Goal: Task Accomplishment & Management: Use online tool/utility

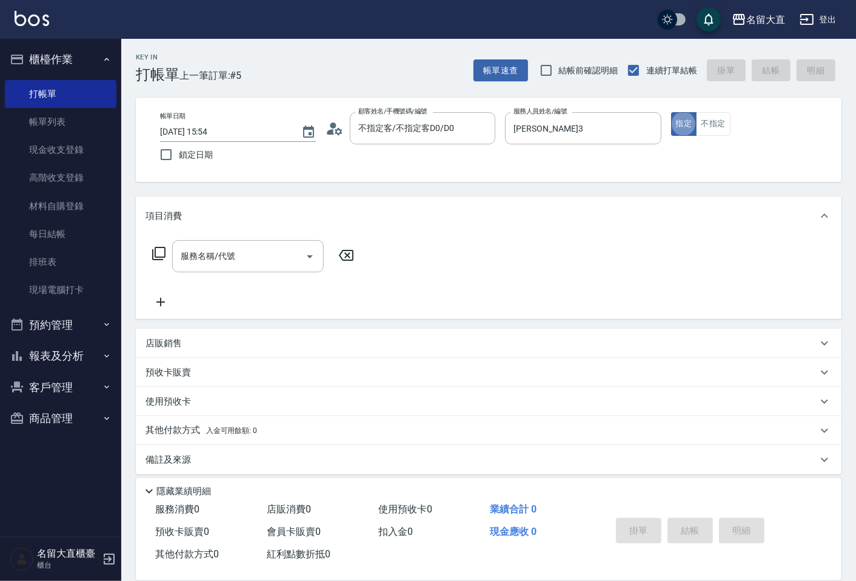
type button "true"
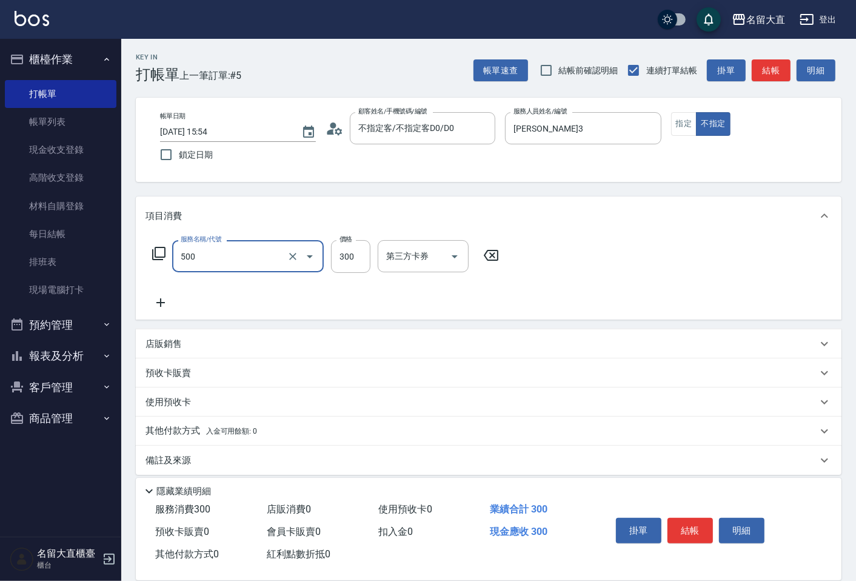
type input "洗髮(500)"
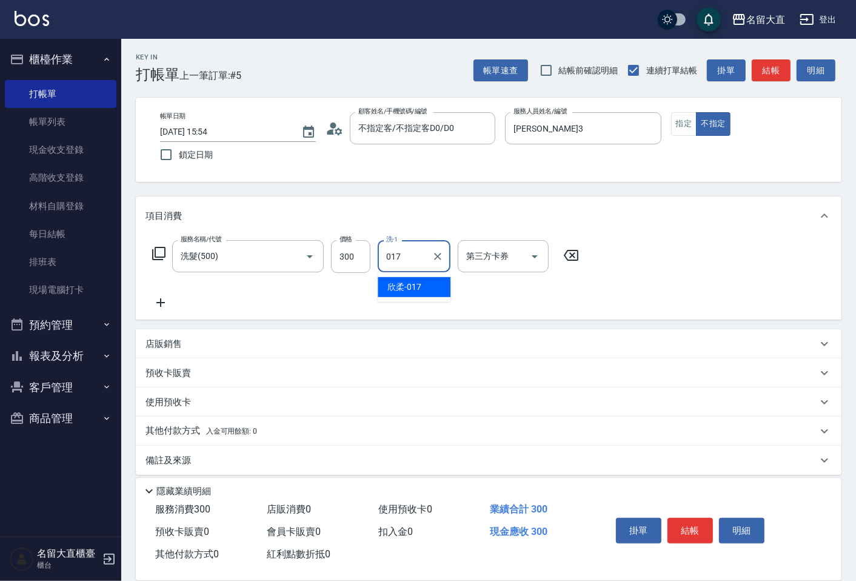
type input "欣柔-017"
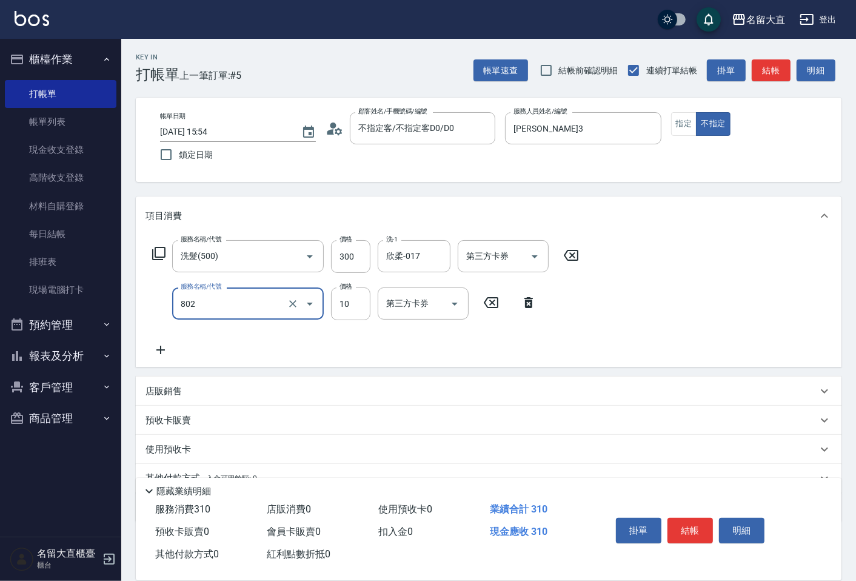
type input "潤絲(802)"
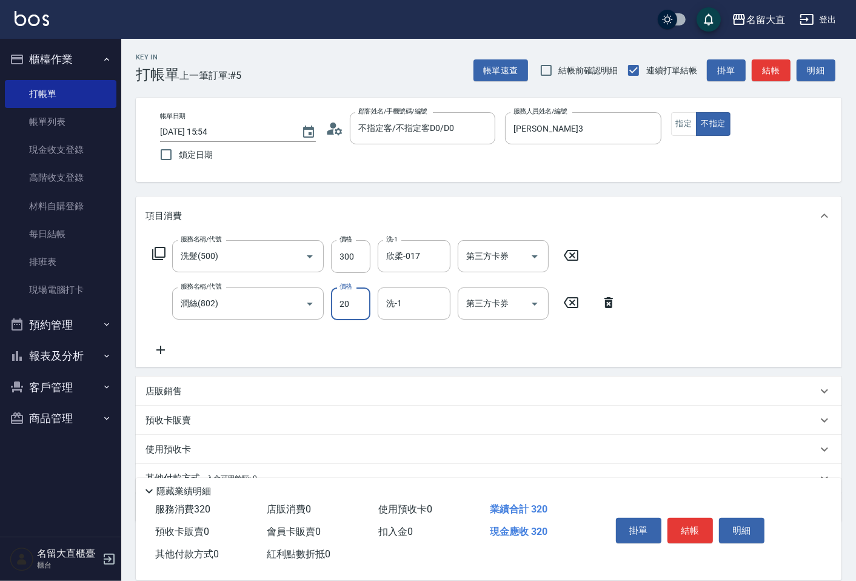
type input "20"
type input "欣柔-017"
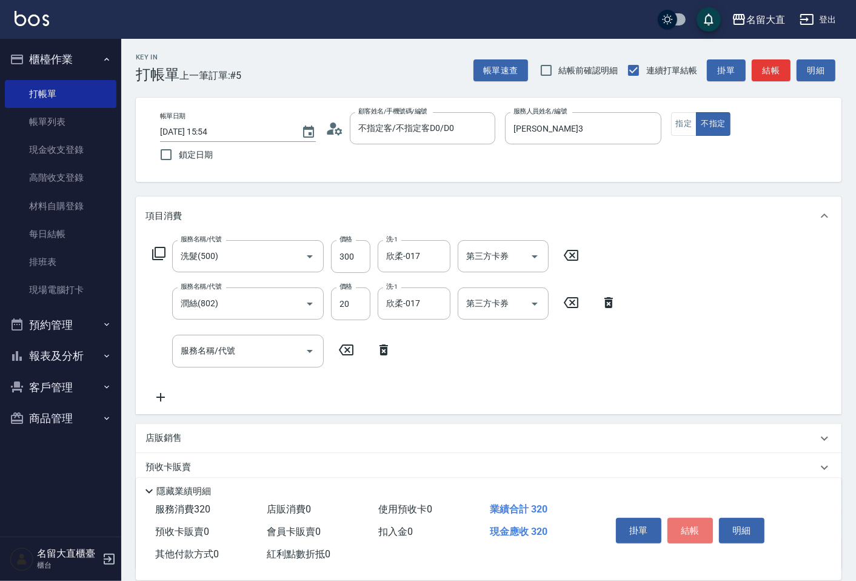
drag, startPoint x: 0, startPoint y: 0, endPoint x: 678, endPoint y: 534, distance: 863.3
click at [678, 534] on button "結帳" at bounding box center [690, 530] width 45 height 25
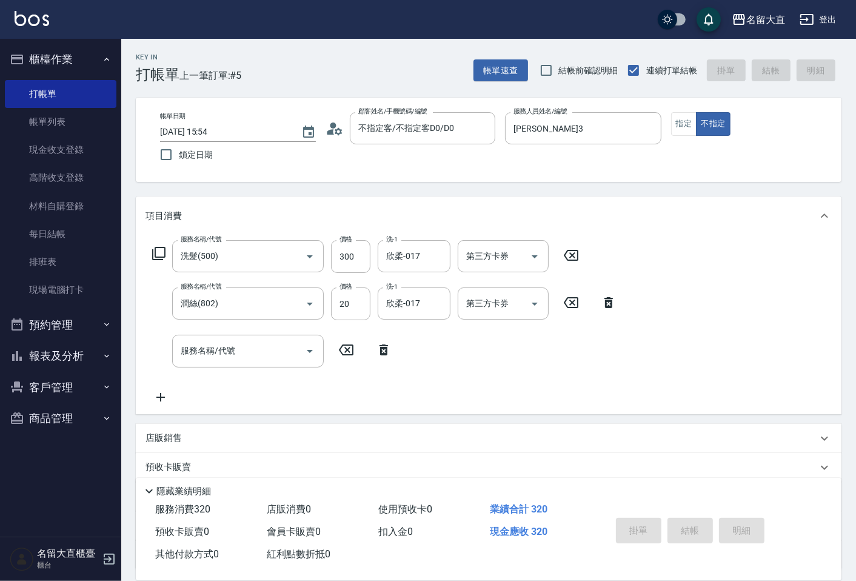
type input "[DATE] 16:24"
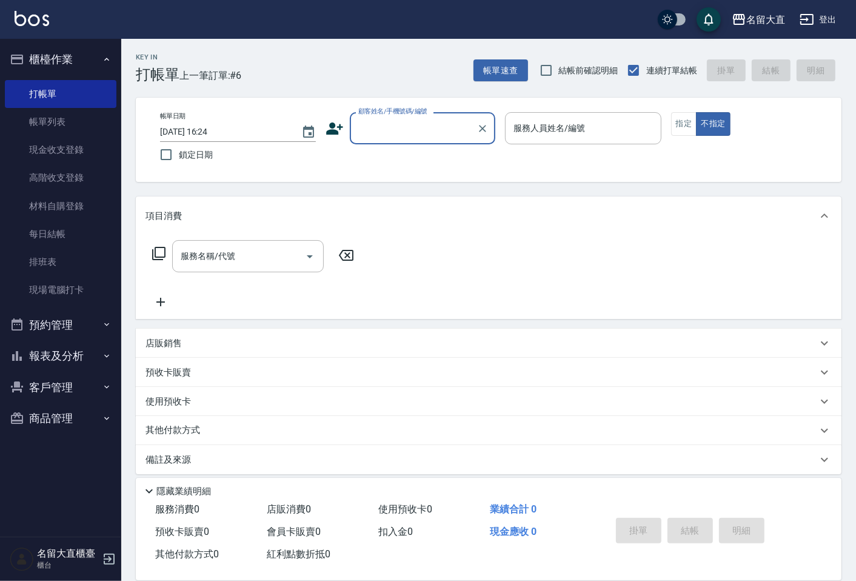
click at [400, 131] on input "顧客姓名/手機號碼/編號" at bounding box center [413, 128] width 116 height 21
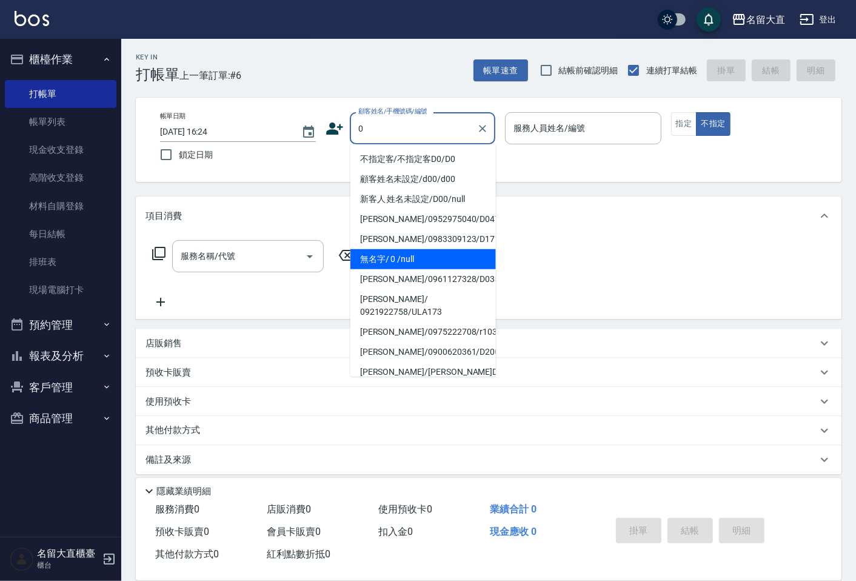
click at [383, 261] on li "無名字/ 0 /null" at bounding box center [424, 259] width 146 height 20
type input "無名字/ 0 /null"
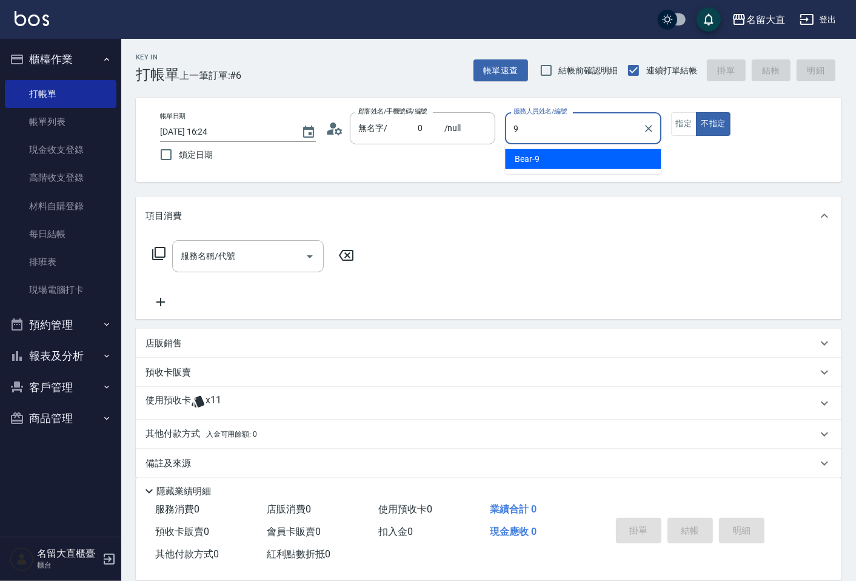
type input "Bear-9"
type button "false"
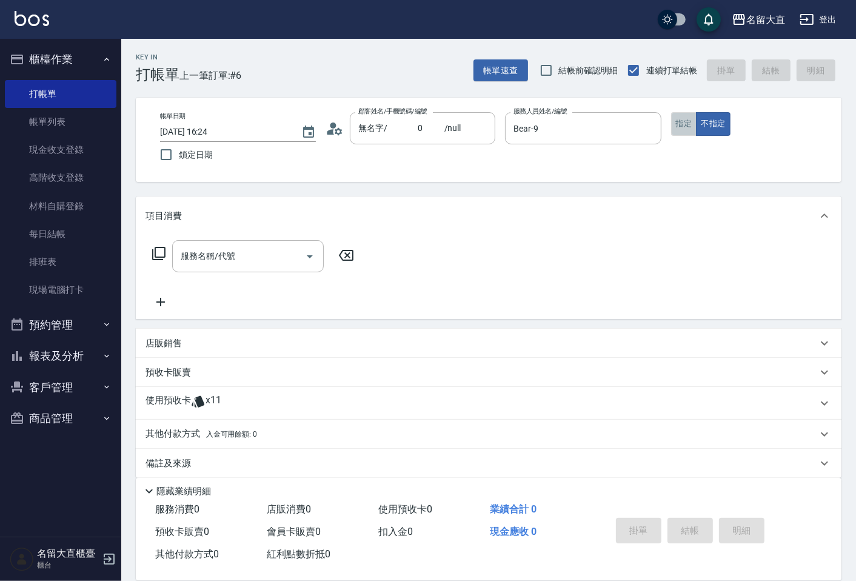
click at [688, 130] on button "指定" at bounding box center [684, 124] width 26 height 24
click at [155, 252] on icon at bounding box center [159, 253] width 15 height 15
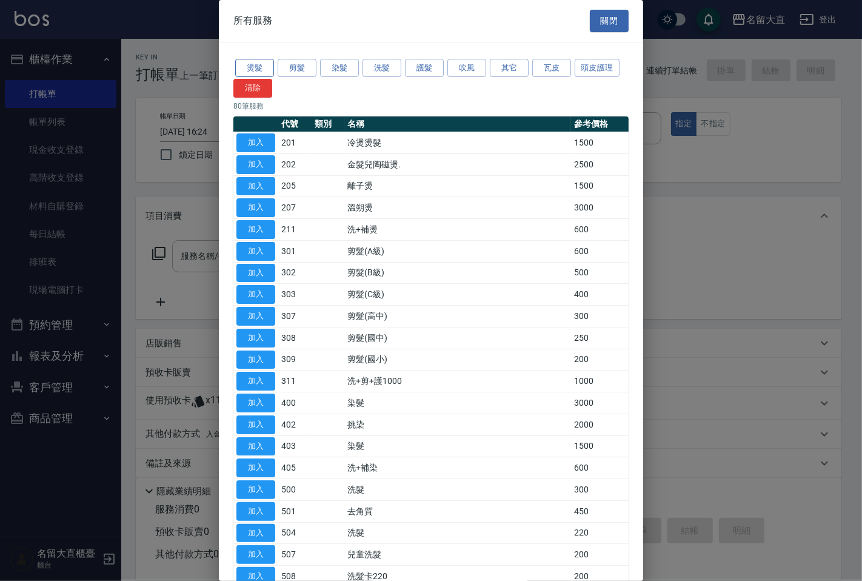
click at [262, 69] on button "燙髮" at bounding box center [254, 68] width 39 height 19
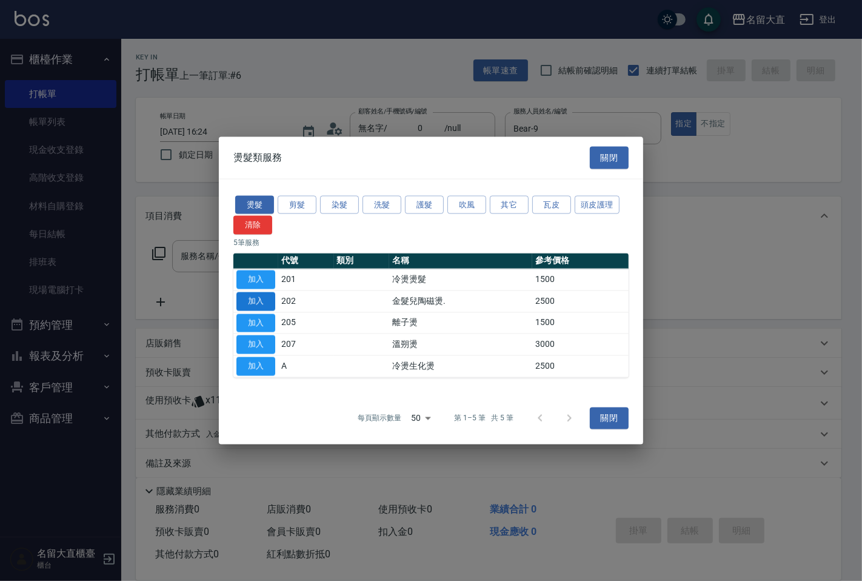
click at [254, 305] on button "加入" at bounding box center [256, 301] width 39 height 19
type input "金髮兒陶磁燙.(202)"
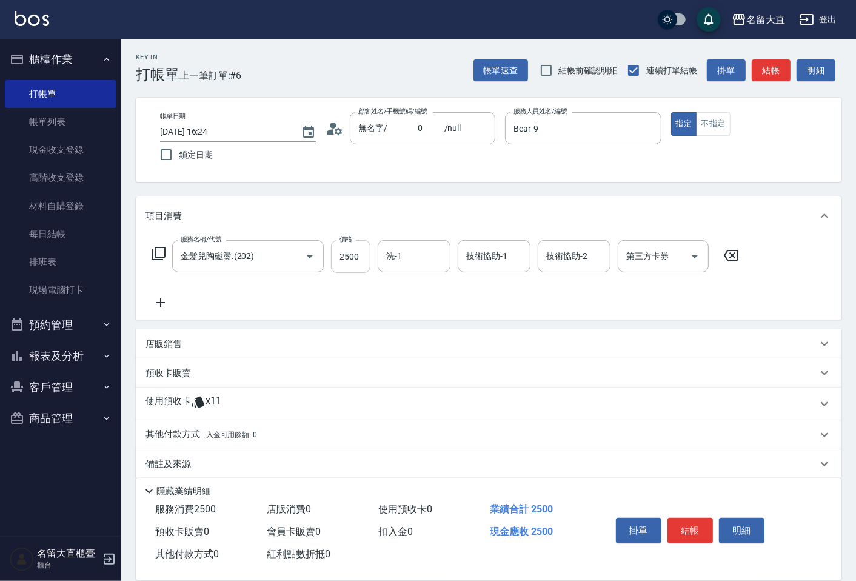
click at [347, 256] on input "2500" at bounding box center [350, 256] width 39 height 33
type input "4500"
click at [411, 257] on input "洗-1" at bounding box center [414, 256] width 62 height 21
drag, startPoint x: 386, startPoint y: 294, endPoint x: 454, endPoint y: 258, distance: 76.5
click at [391, 287] on div "[PERSON_NAME] -16" at bounding box center [414, 287] width 73 height 20
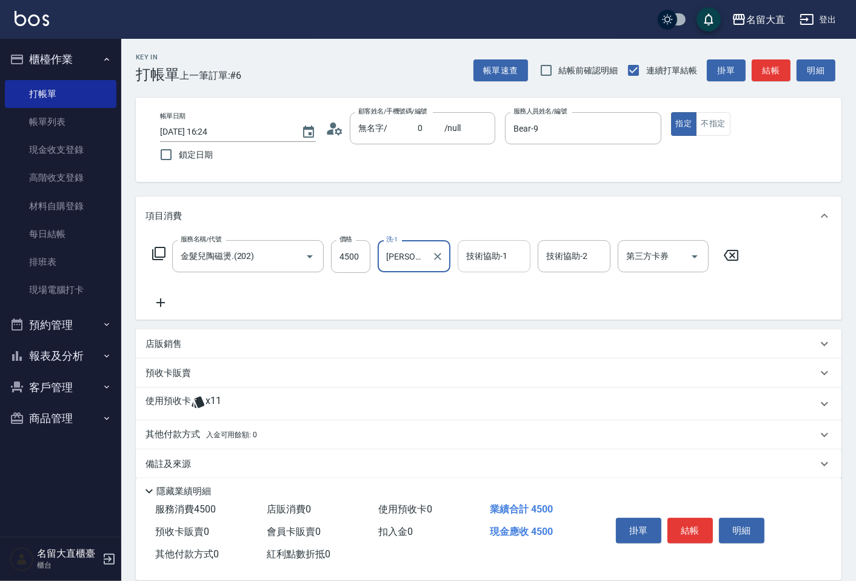
type input "[PERSON_NAME]-16"
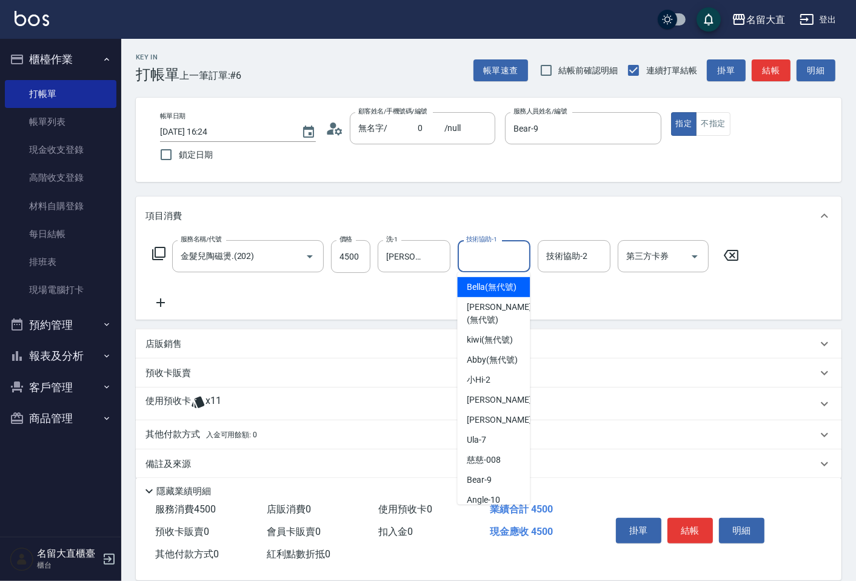
click at [488, 253] on input "技術協助-1" at bounding box center [494, 256] width 62 height 21
type input "4"
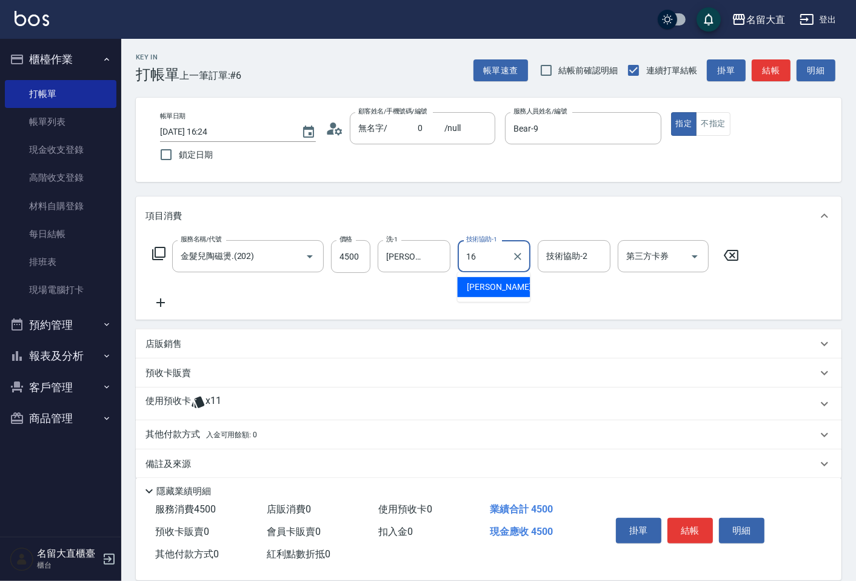
click at [477, 291] on span "[PERSON_NAME] -16" at bounding box center [505, 287] width 76 height 13
type input "[PERSON_NAME]-16"
click at [763, 70] on button "結帳" at bounding box center [771, 70] width 39 height 22
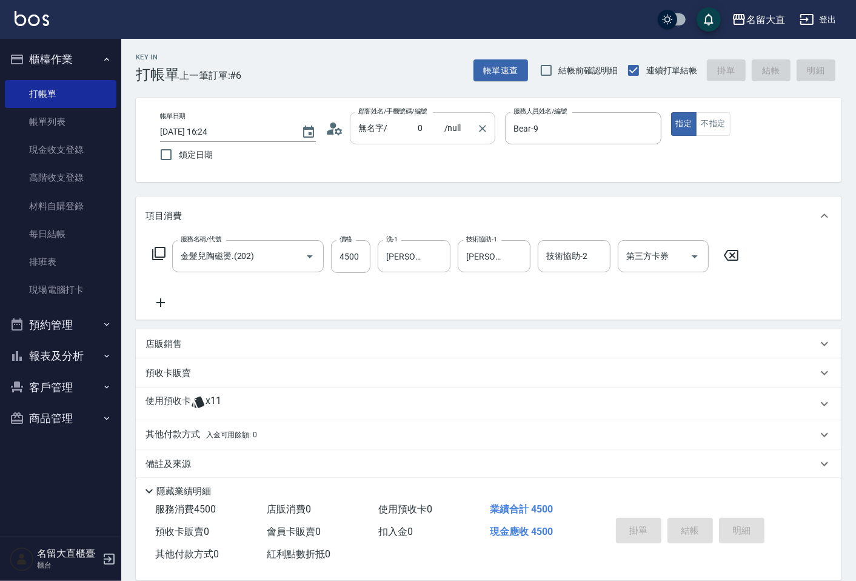
type input "[DATE] 16:37"
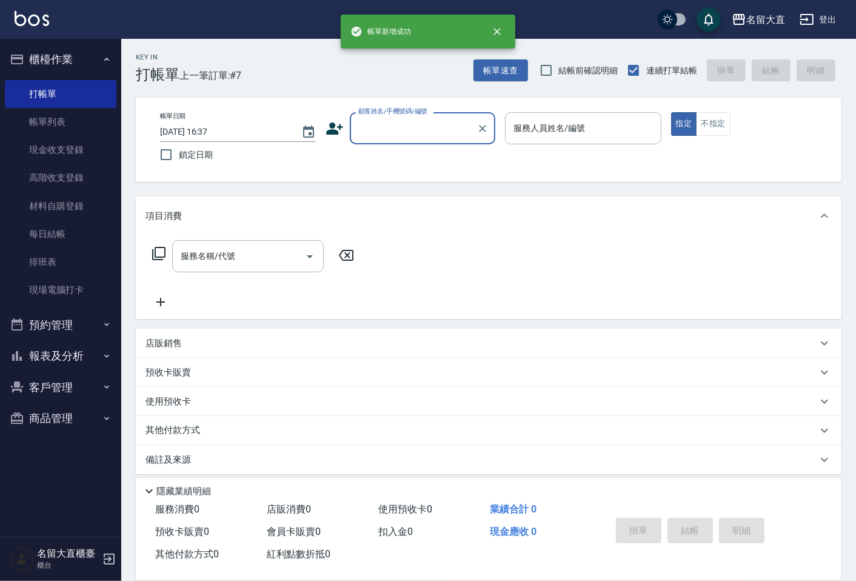
click at [386, 124] on input "顧客姓名/手機號碼/編號" at bounding box center [413, 128] width 116 height 21
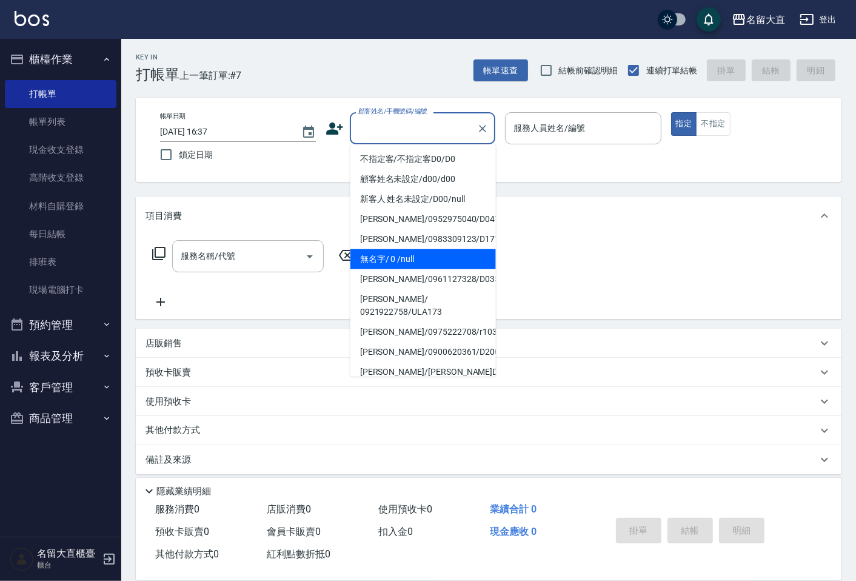
click at [391, 267] on li "無名字/ 0 /null" at bounding box center [424, 259] width 146 height 20
type input "無名字/ 0 /null"
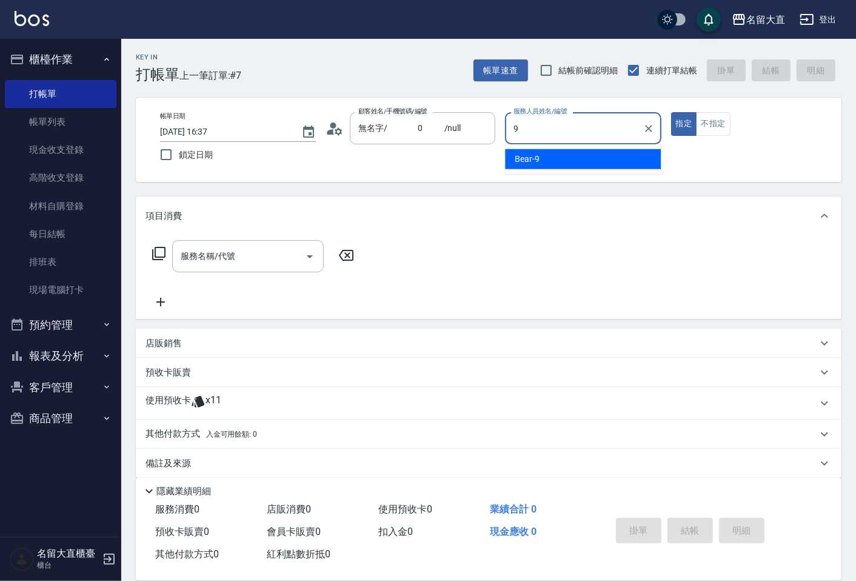
type input "Bear-9"
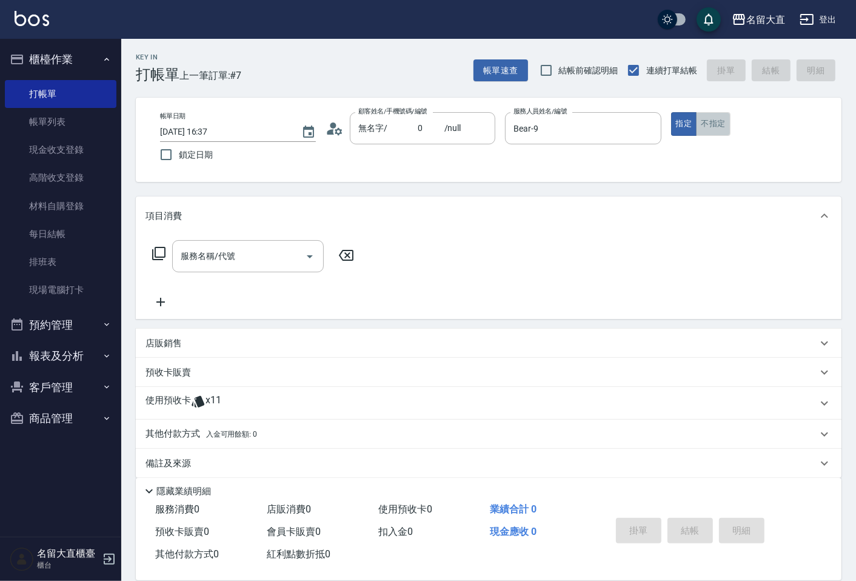
click at [706, 118] on button "不指定" at bounding box center [713, 124] width 34 height 24
click at [158, 255] on icon at bounding box center [159, 253] width 15 height 15
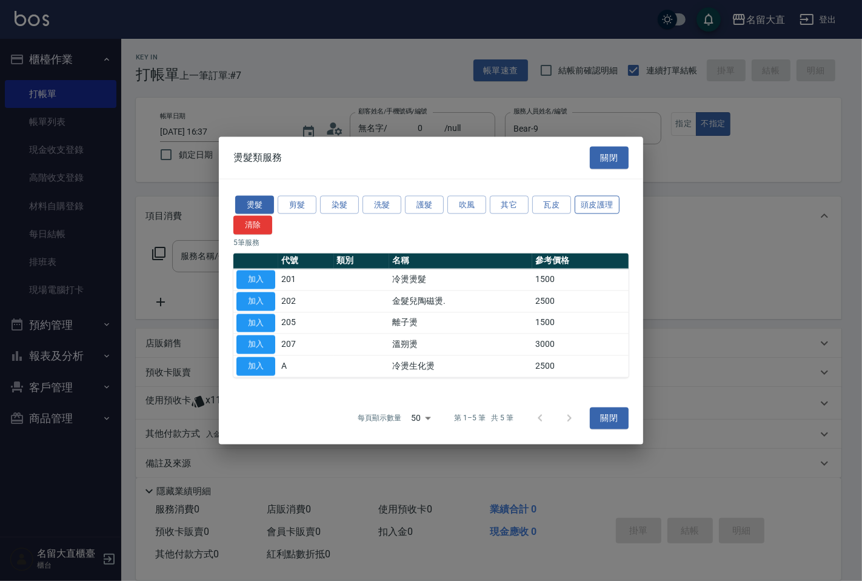
click at [597, 201] on button "頭皮護理" at bounding box center [597, 204] width 45 height 19
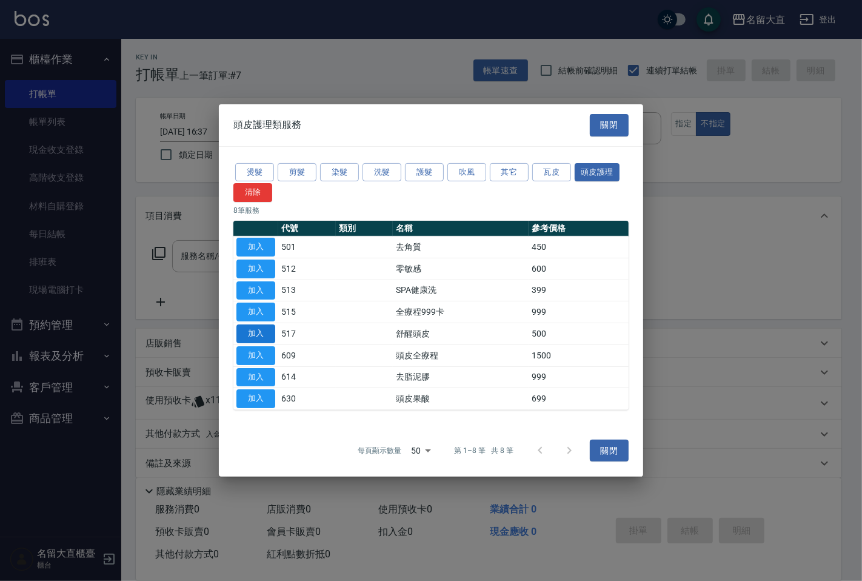
click at [252, 332] on button "加入" at bounding box center [256, 333] width 39 height 19
type input "舒醒頭皮(517)"
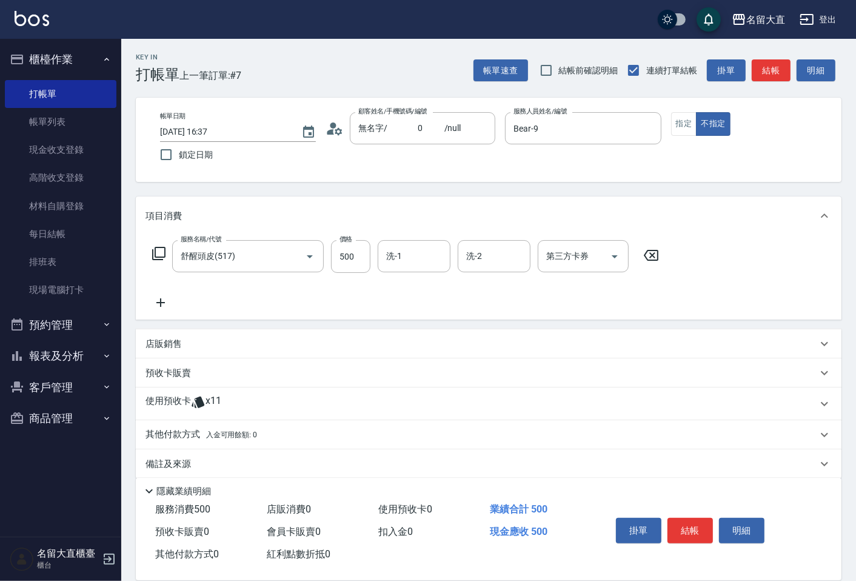
click at [159, 252] on icon at bounding box center [159, 253] width 15 height 15
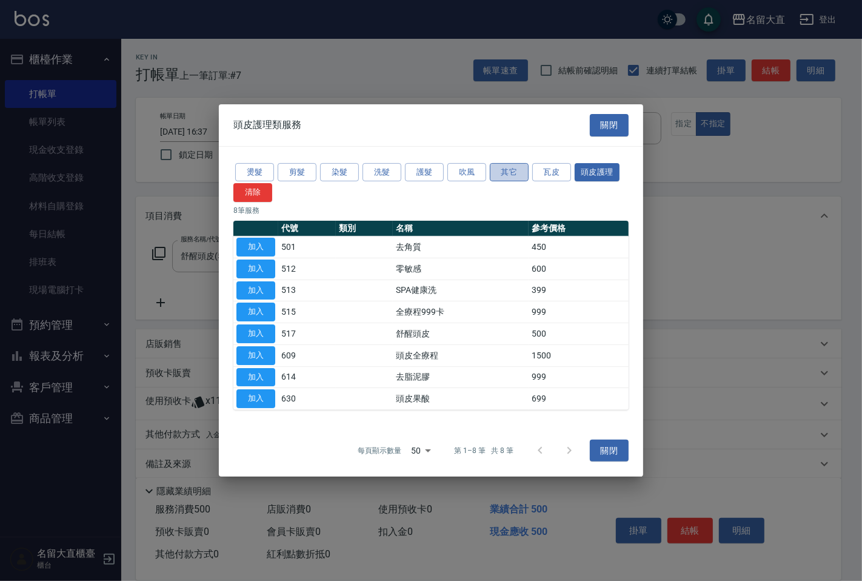
click at [499, 175] on button "其它" at bounding box center [509, 172] width 39 height 19
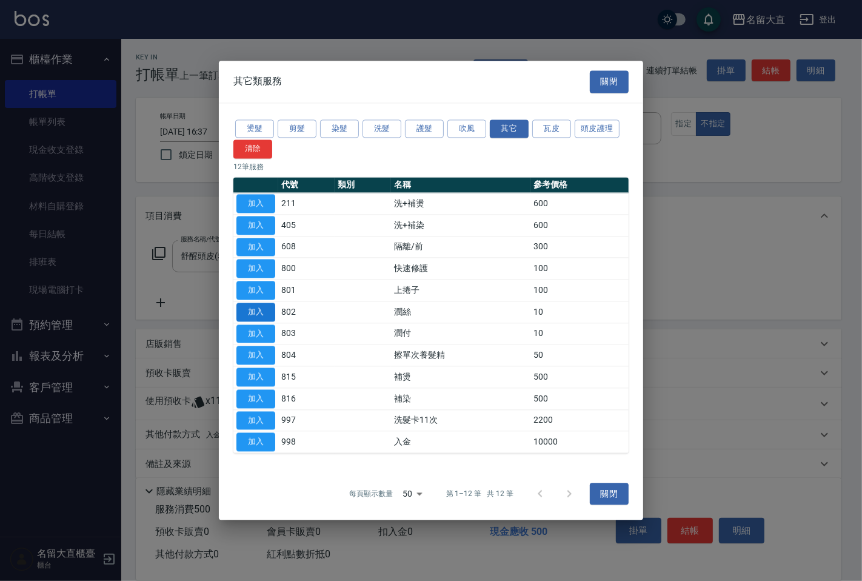
click at [249, 318] on button "加入" at bounding box center [256, 312] width 39 height 19
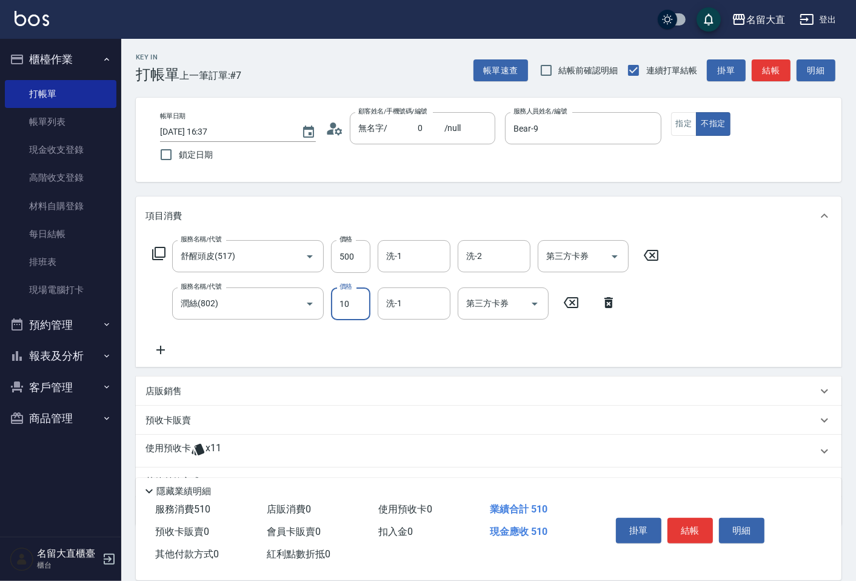
click at [346, 299] on input "10" at bounding box center [350, 303] width 39 height 33
type input "20"
click at [350, 258] on input "500" at bounding box center [350, 256] width 39 height 33
type input "600"
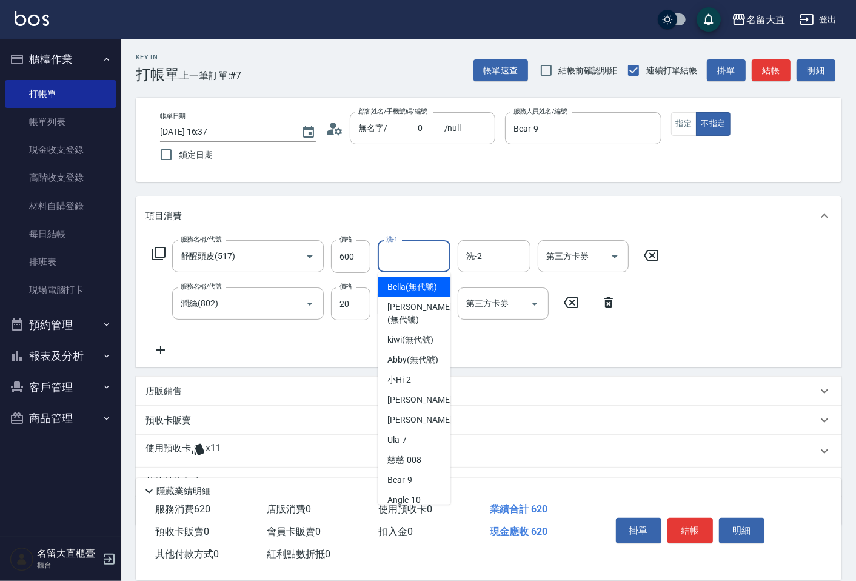
click at [404, 247] on input "洗-1" at bounding box center [414, 256] width 62 height 21
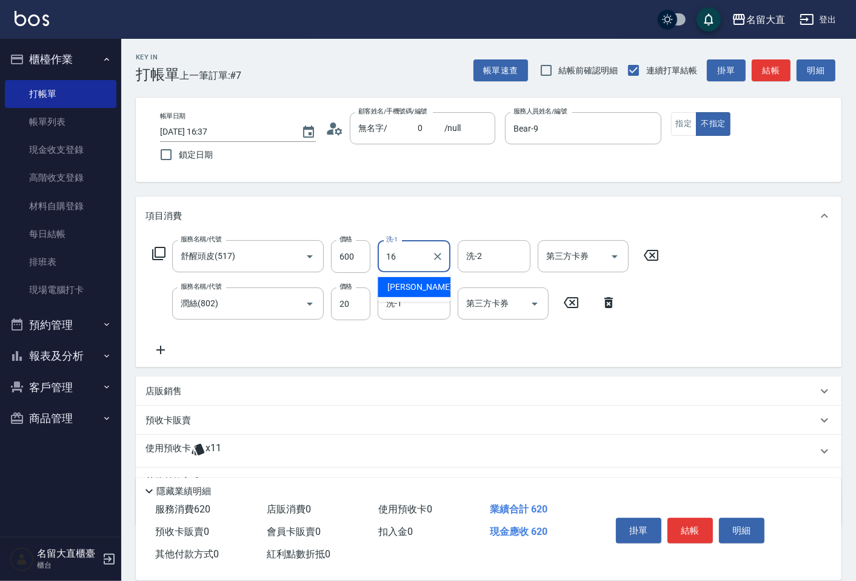
click at [411, 284] on span "[PERSON_NAME] -16" at bounding box center [426, 287] width 76 height 13
type input "[PERSON_NAME]-16"
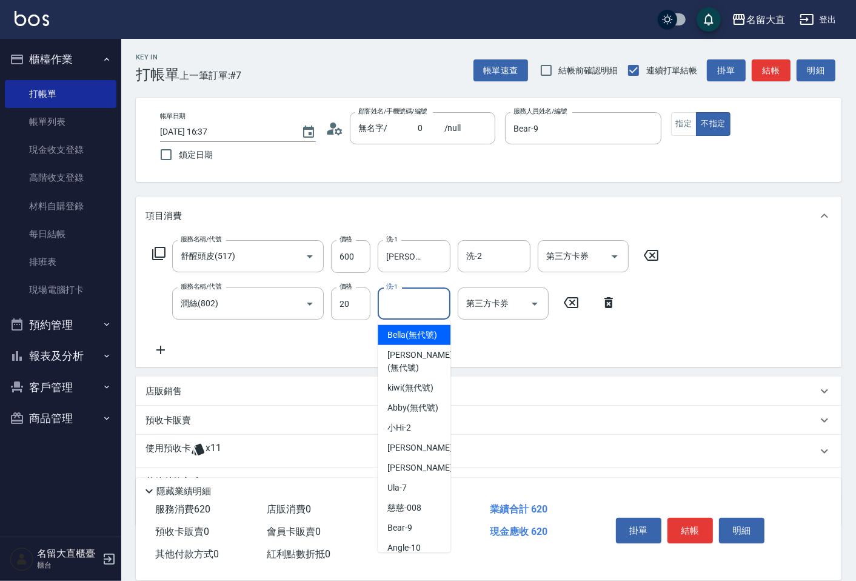
click at [404, 295] on input "洗-1" at bounding box center [414, 303] width 62 height 21
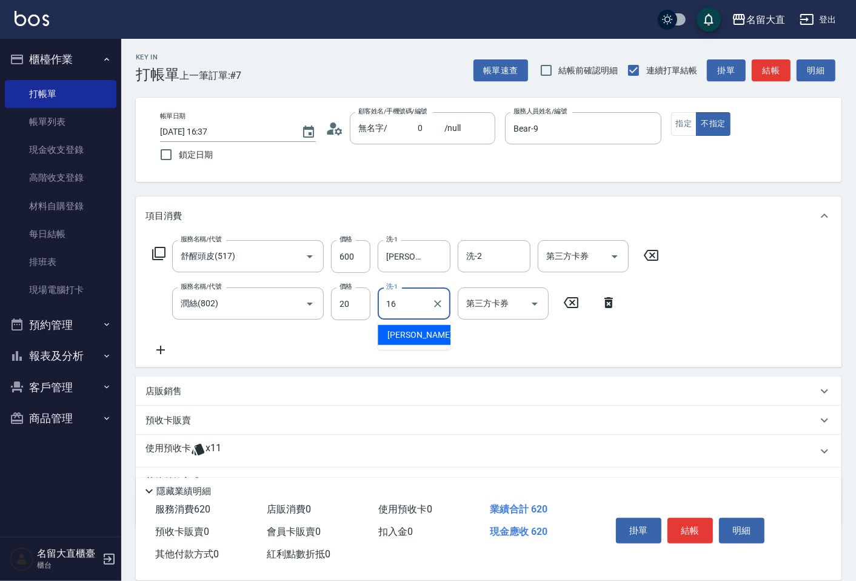
click at [396, 329] on div "[PERSON_NAME] -16" at bounding box center [414, 335] width 73 height 20
type input "[PERSON_NAME]-16"
click at [769, 64] on button "結帳" at bounding box center [771, 70] width 39 height 22
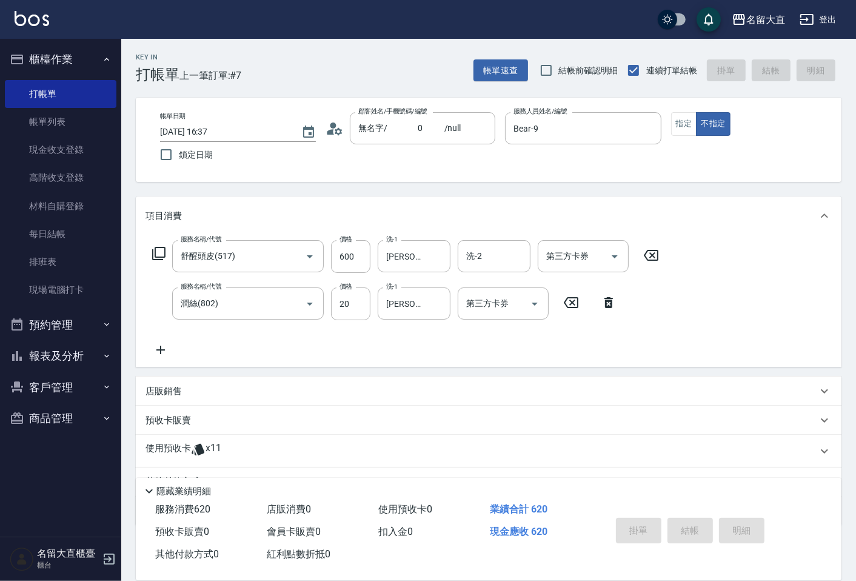
type input "[DATE] 16:38"
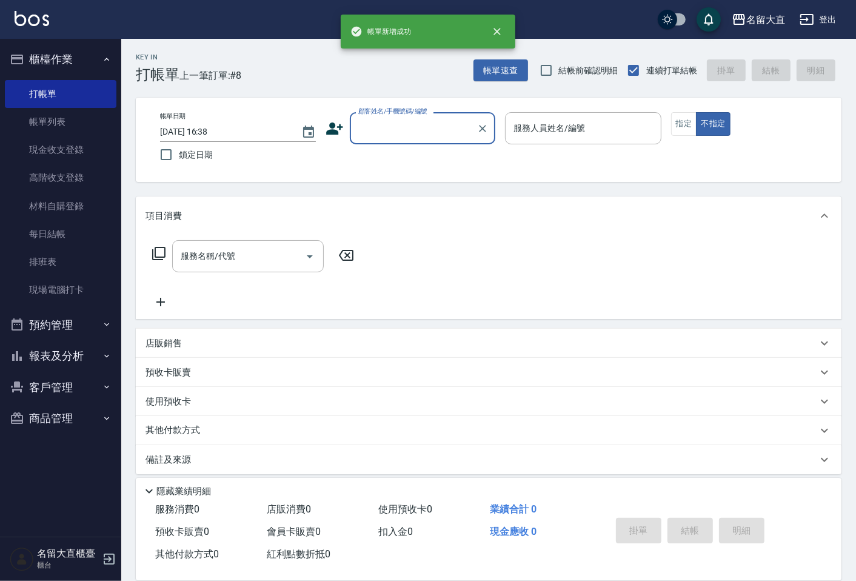
click at [392, 120] on input "顧客姓名/手機號碼/編號" at bounding box center [413, 128] width 116 height 21
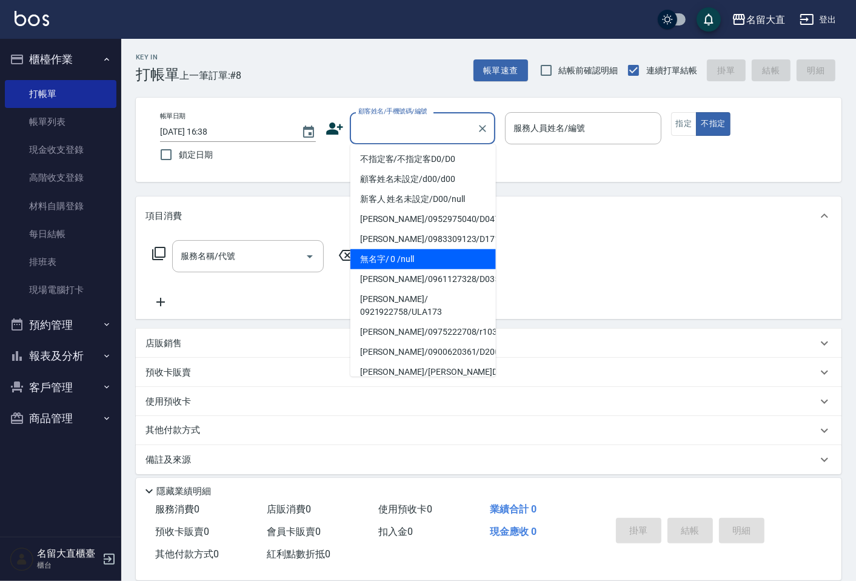
click at [395, 255] on li "無名字/ 0 /null" at bounding box center [424, 259] width 146 height 20
type input "無名字/ 0 /null"
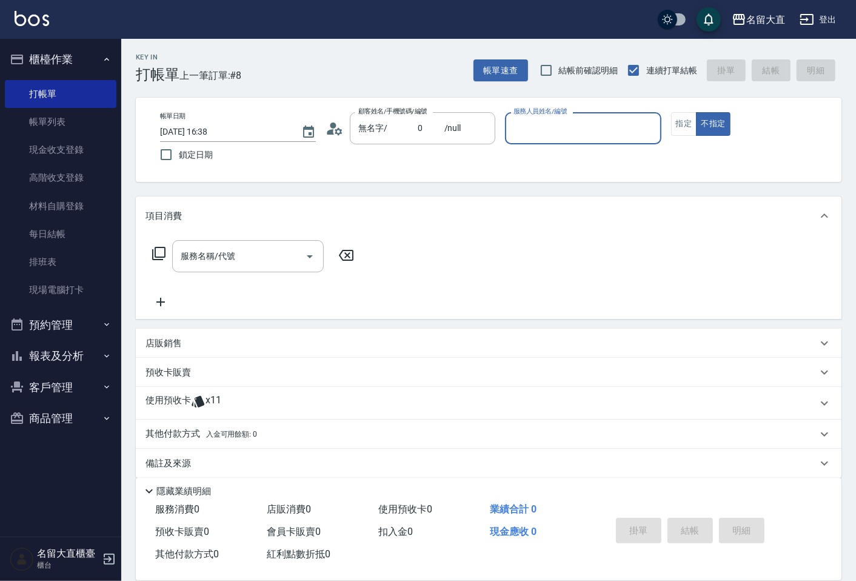
type input "6"
type input "Bear-9"
click at [156, 255] on icon at bounding box center [159, 253] width 15 height 15
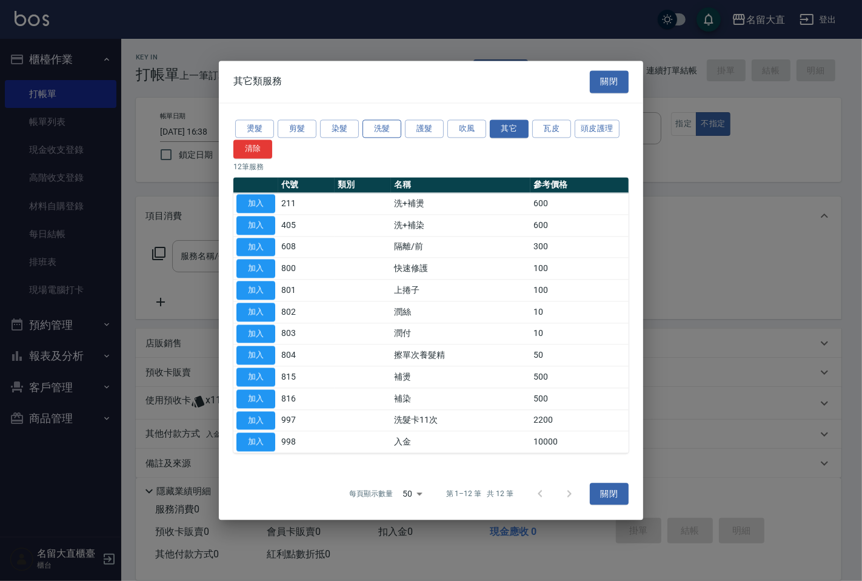
click at [384, 126] on button "洗髮" at bounding box center [382, 128] width 39 height 19
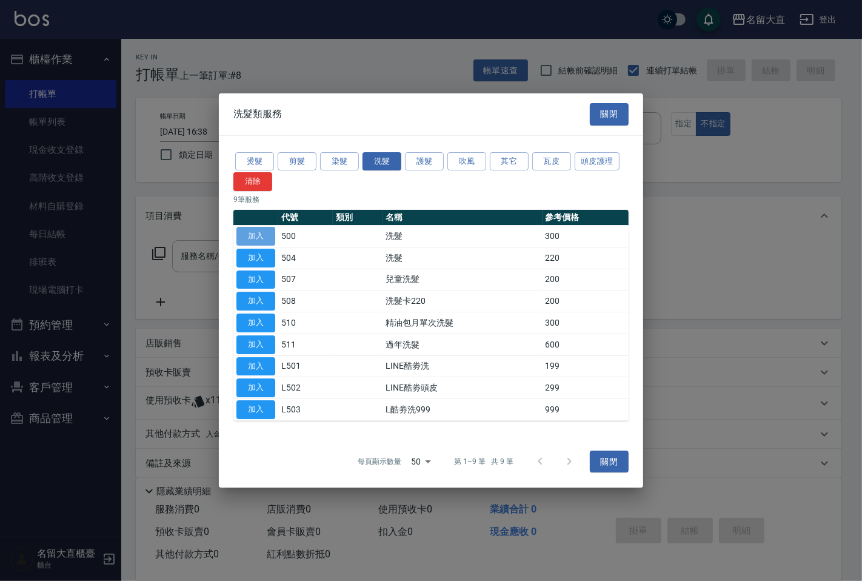
click at [261, 227] on button "加入" at bounding box center [256, 236] width 39 height 19
type input "洗髮(500)"
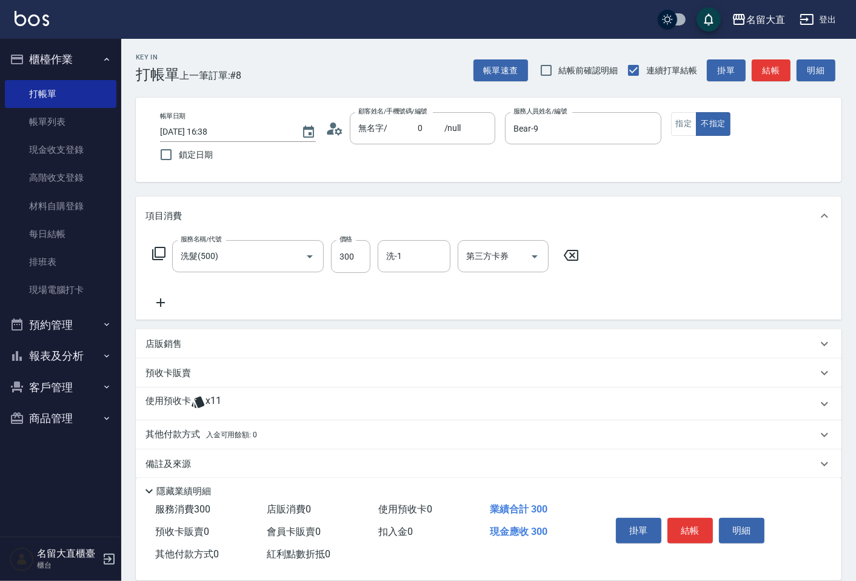
click at [149, 255] on div "服務名稱/代號 洗髮(500) 服務名稱/代號 價格 300 價格 洗-1 洗-1 第三方卡券 第三方卡券" at bounding box center [366, 256] width 441 height 33
click at [160, 250] on icon at bounding box center [159, 253] width 15 height 15
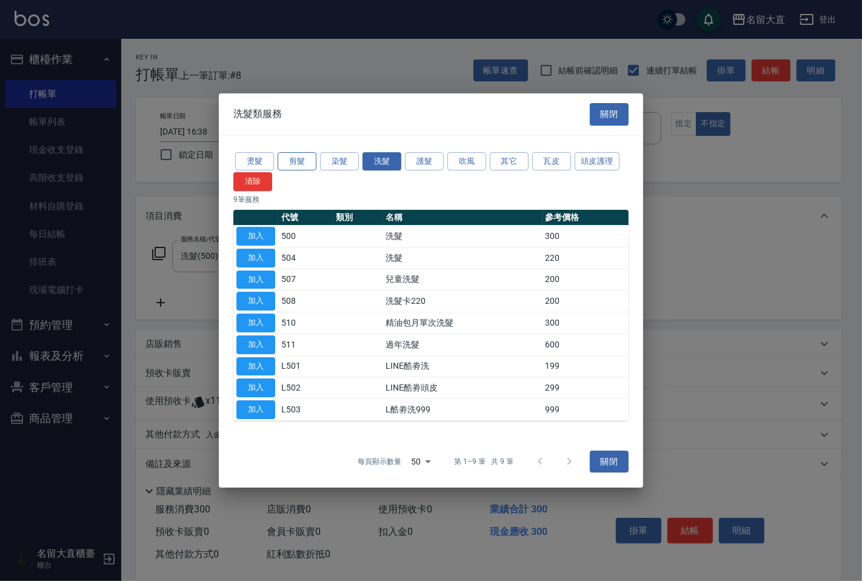
click at [302, 156] on button "剪髮" at bounding box center [297, 161] width 39 height 19
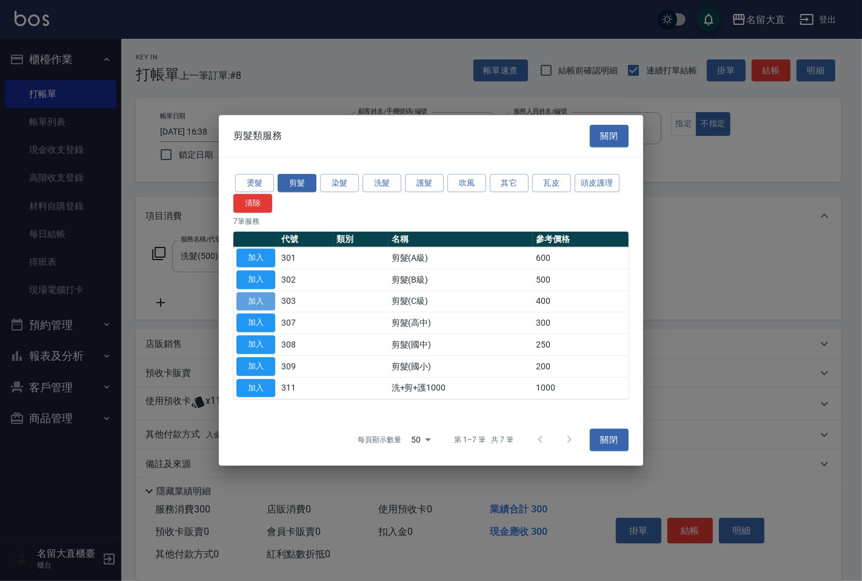
click at [258, 303] on button "加入" at bounding box center [256, 301] width 39 height 19
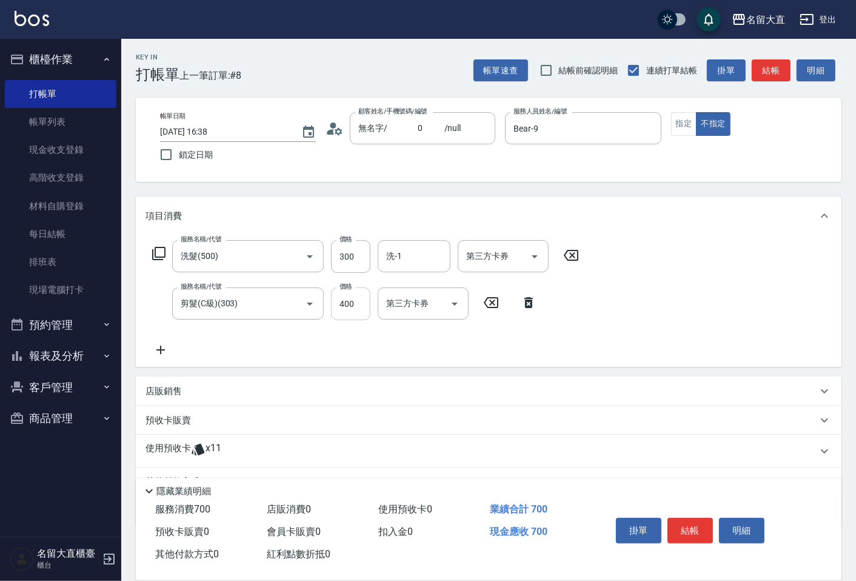
click at [349, 293] on input "400" at bounding box center [350, 303] width 39 height 33
type input "350"
click at [403, 255] on input "洗-1" at bounding box center [414, 256] width 62 height 21
click at [384, 280] on ul "[PERSON_NAME] -16" at bounding box center [414, 287] width 73 height 30
click at [384, 282] on div "[PERSON_NAME] -16" at bounding box center [414, 287] width 73 height 20
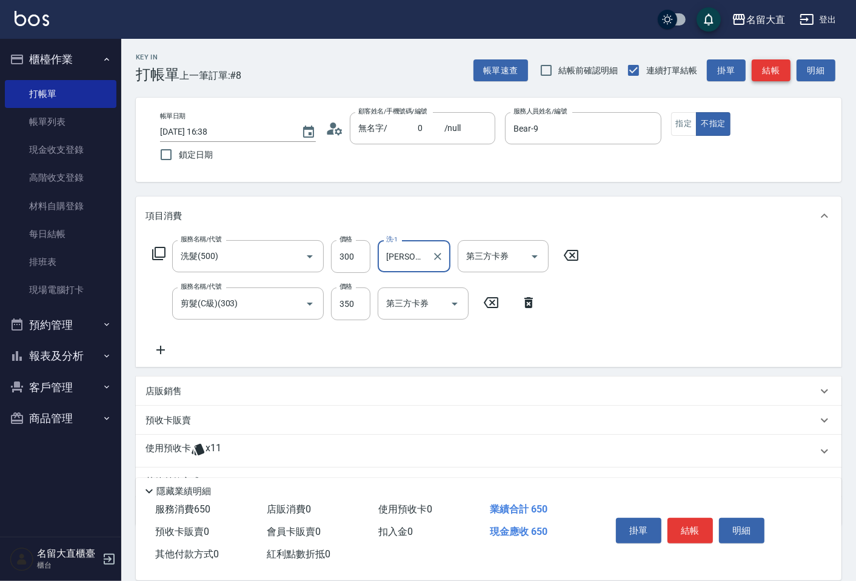
type input "[PERSON_NAME]-16"
click at [777, 71] on button "結帳" at bounding box center [771, 70] width 39 height 22
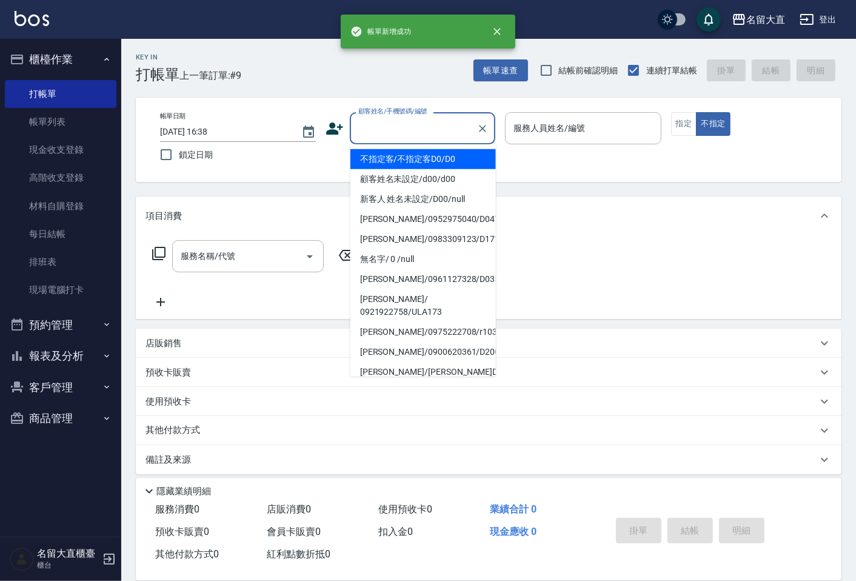
click at [362, 138] on input "顧客姓名/手機號碼/編號" at bounding box center [413, 128] width 116 height 21
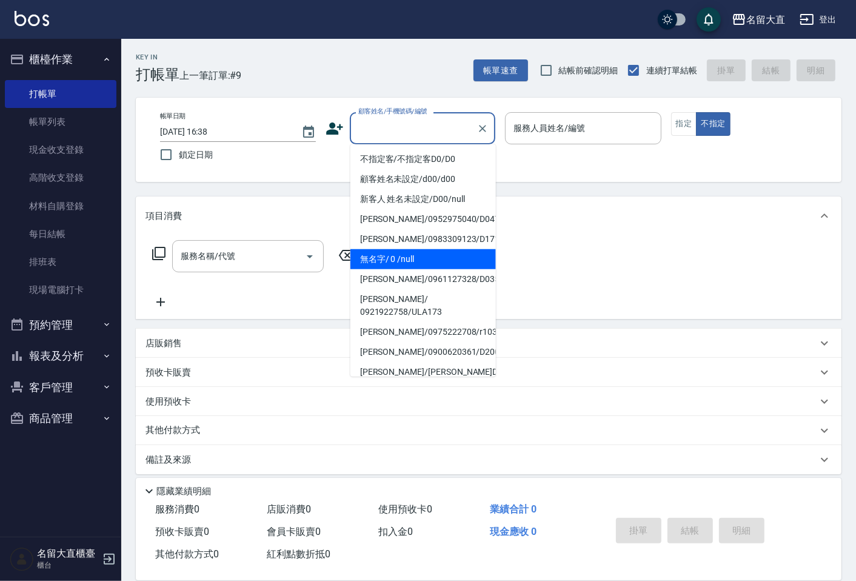
click at [380, 253] on li "無名字/ 0 /null" at bounding box center [424, 259] width 146 height 20
type input "無名字/ 0 /null"
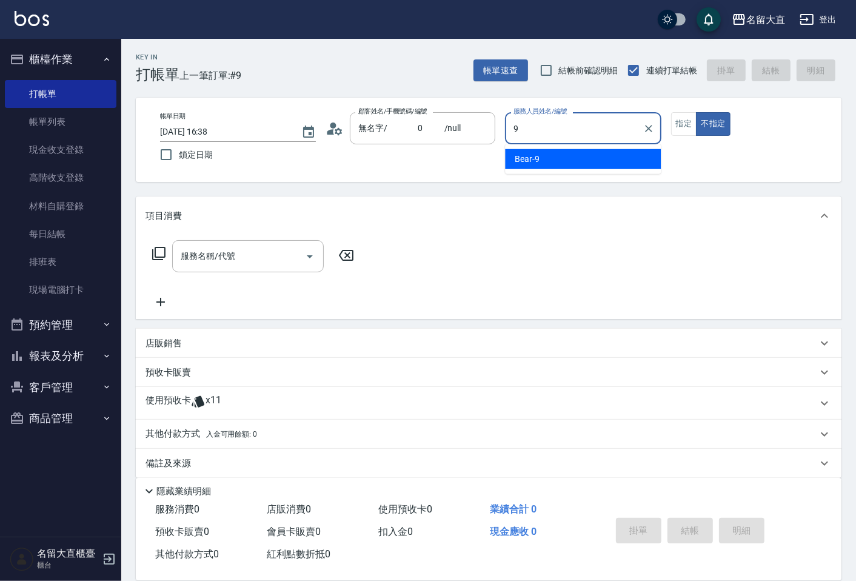
type input "Bear-9"
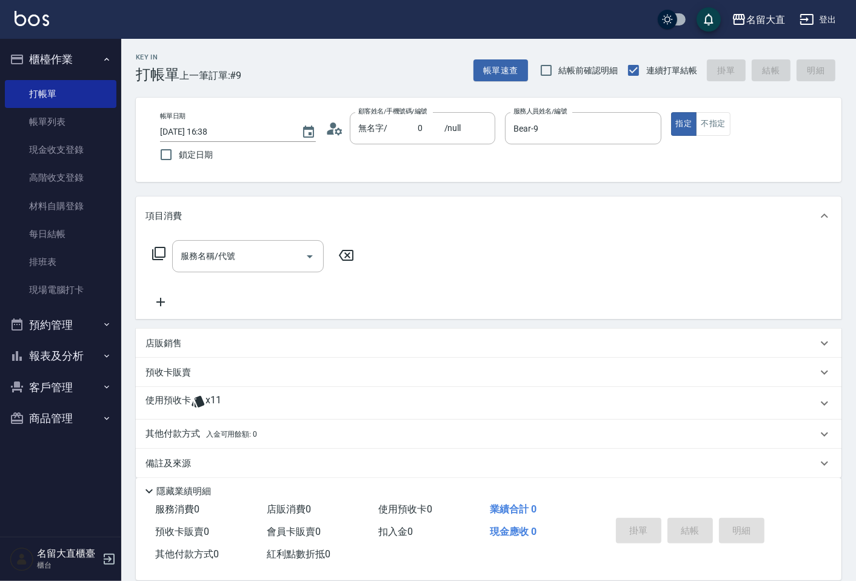
click at [156, 255] on icon at bounding box center [159, 253] width 15 height 15
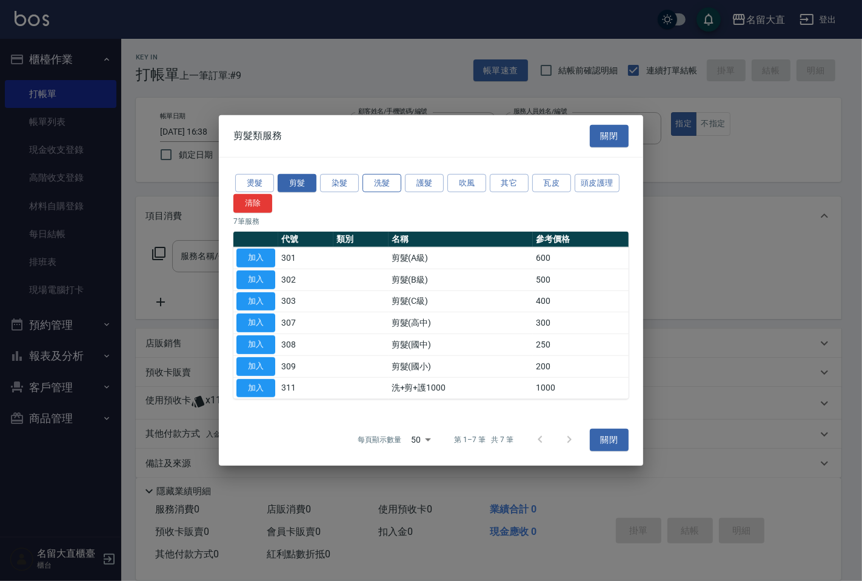
click at [378, 178] on button "洗髮" at bounding box center [382, 182] width 39 height 19
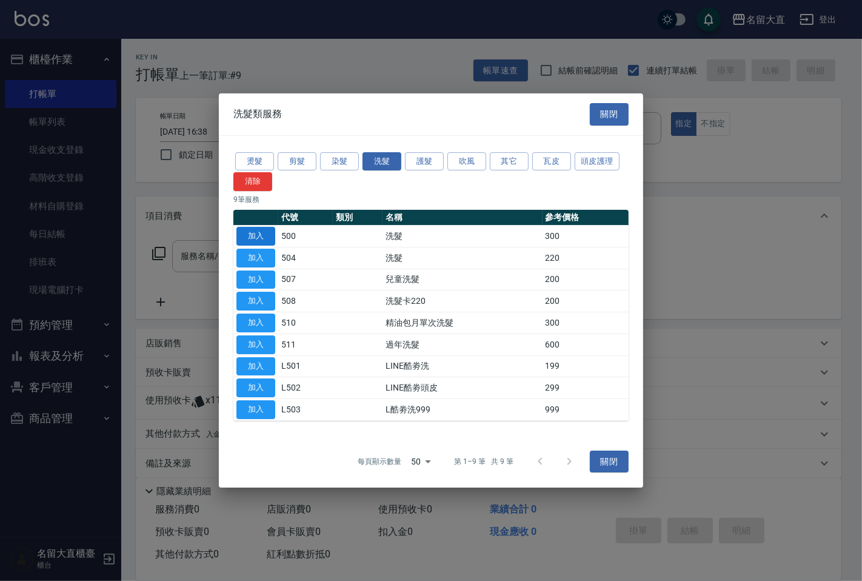
click at [263, 230] on button "加入" at bounding box center [256, 236] width 39 height 19
type input "洗髮(500)"
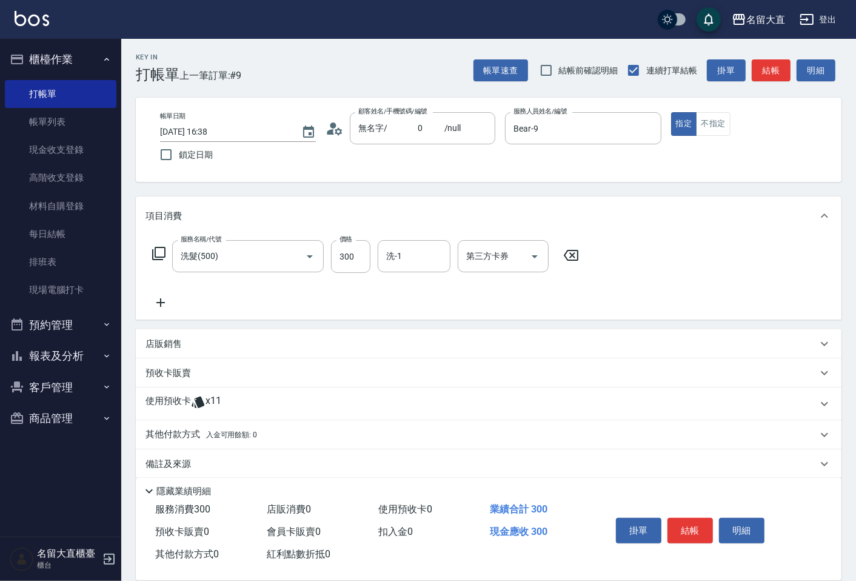
click at [150, 247] on div "服務名稱/代號 洗髮(500) 服務名稱/代號 價格 300 價格 洗-1 洗-1 第三方卡券 第三方卡券" at bounding box center [366, 256] width 441 height 33
click at [156, 250] on icon at bounding box center [159, 253] width 15 height 15
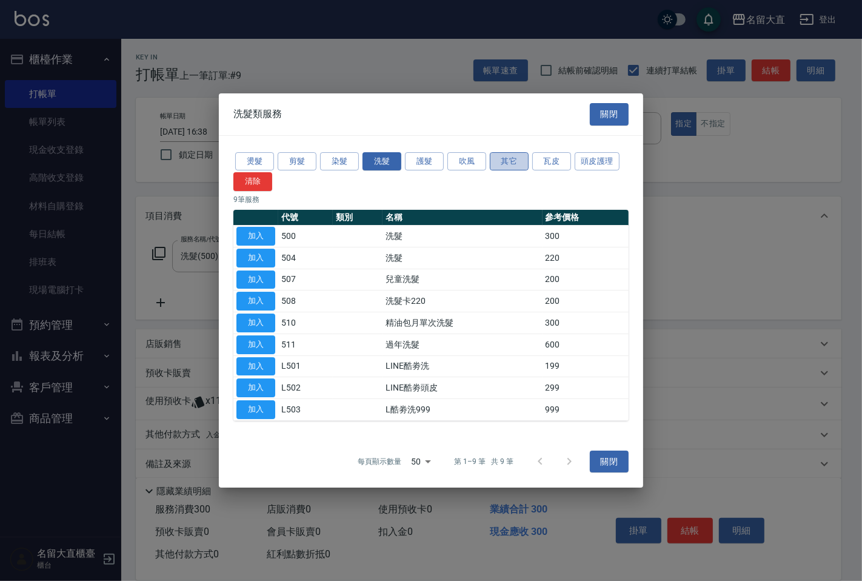
click at [517, 161] on button "其它" at bounding box center [509, 161] width 39 height 19
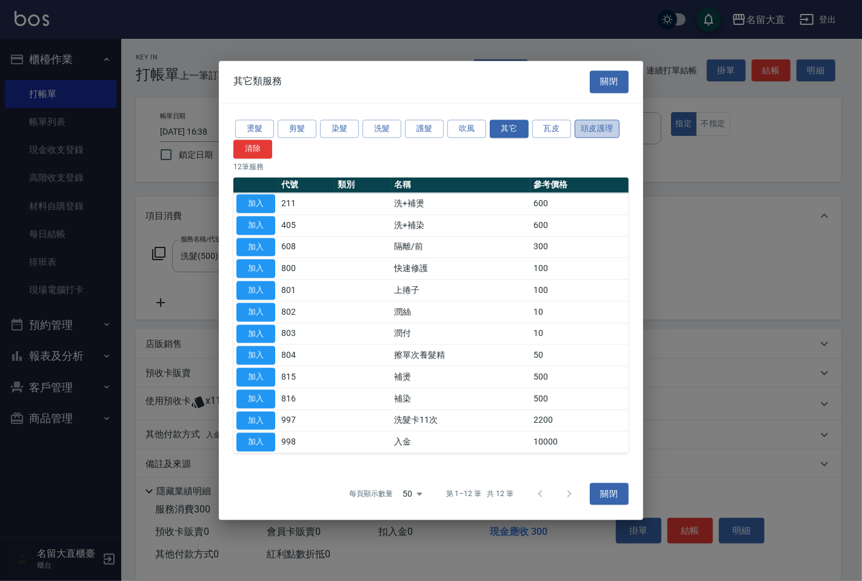
click at [600, 122] on button "頭皮護理" at bounding box center [597, 128] width 45 height 19
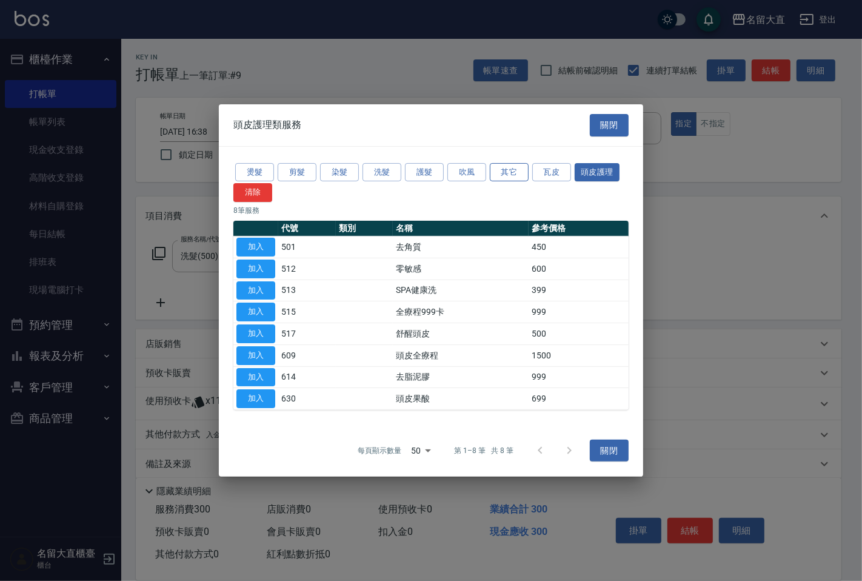
click at [511, 169] on button "其它" at bounding box center [509, 172] width 39 height 19
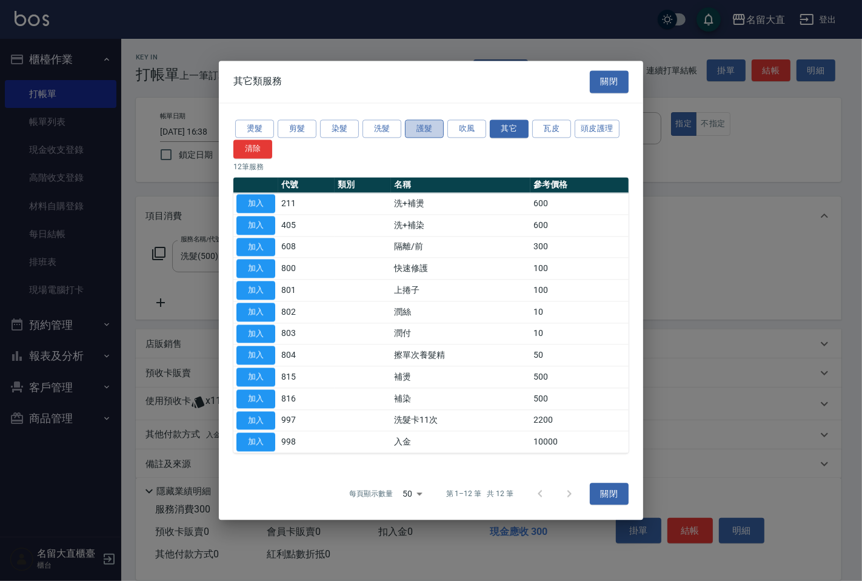
click at [428, 136] on button "護髮" at bounding box center [424, 128] width 39 height 19
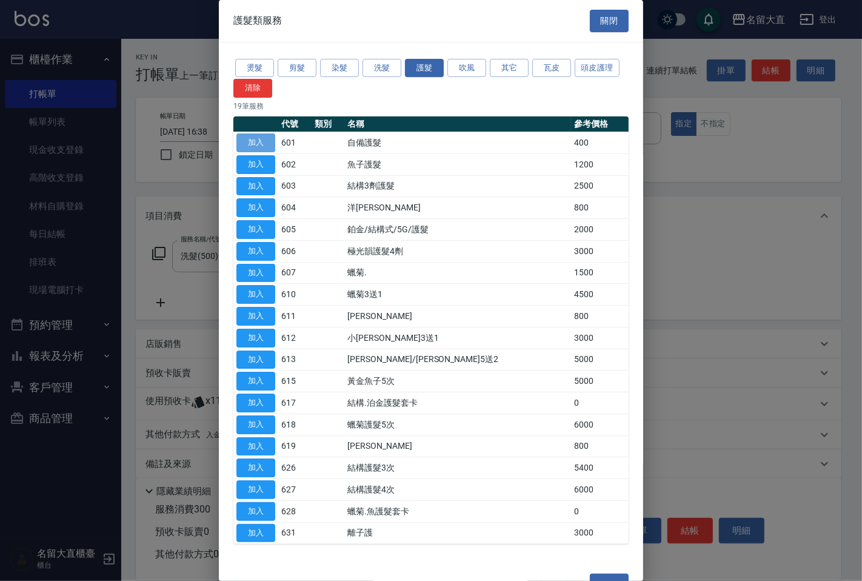
click at [262, 139] on button "加入" at bounding box center [256, 142] width 39 height 19
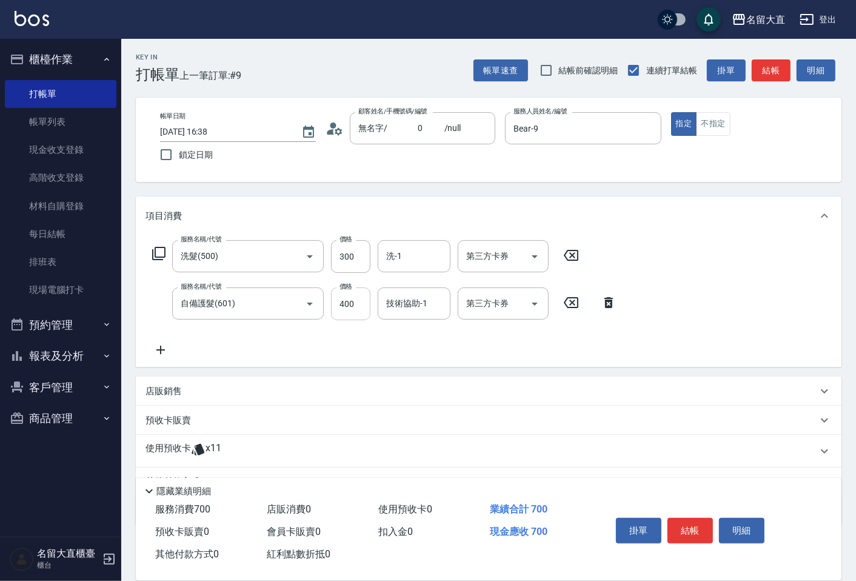
click at [354, 313] on input "400" at bounding box center [350, 303] width 39 height 33
type input "350"
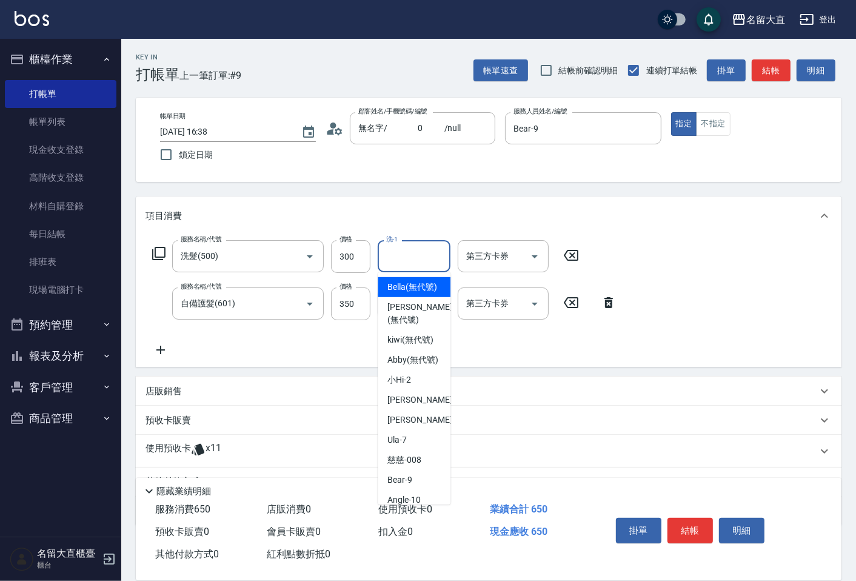
click at [413, 257] on input "洗-1" at bounding box center [414, 256] width 62 height 21
click at [428, 256] on input "洗-1" at bounding box center [414, 256] width 62 height 21
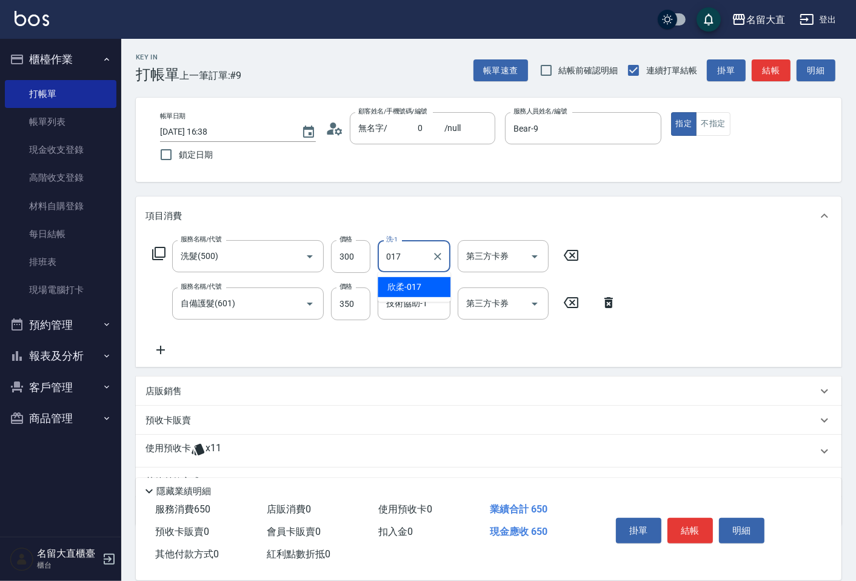
click at [409, 280] on div "欣柔 -017" at bounding box center [414, 287] width 73 height 20
type input "欣柔-017"
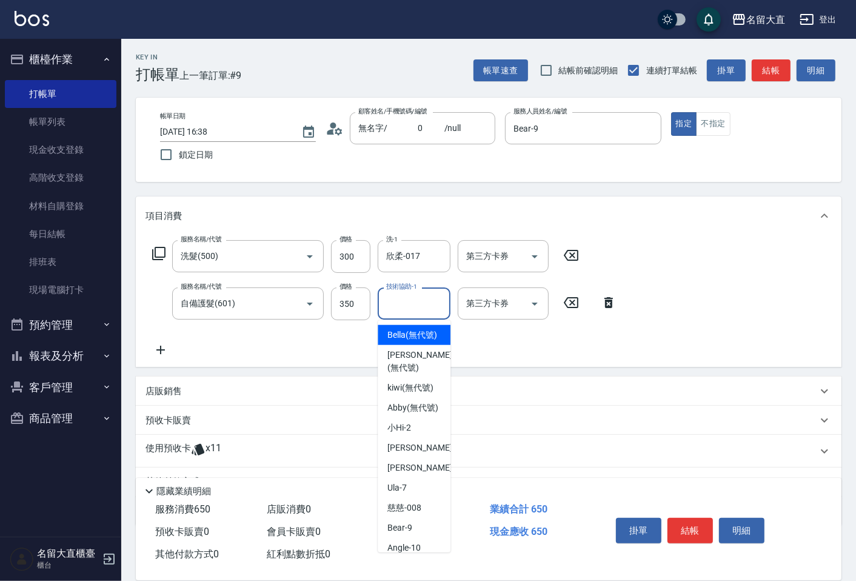
click at [407, 292] on div "技術協助-1 技術協助-1" at bounding box center [414, 303] width 73 height 32
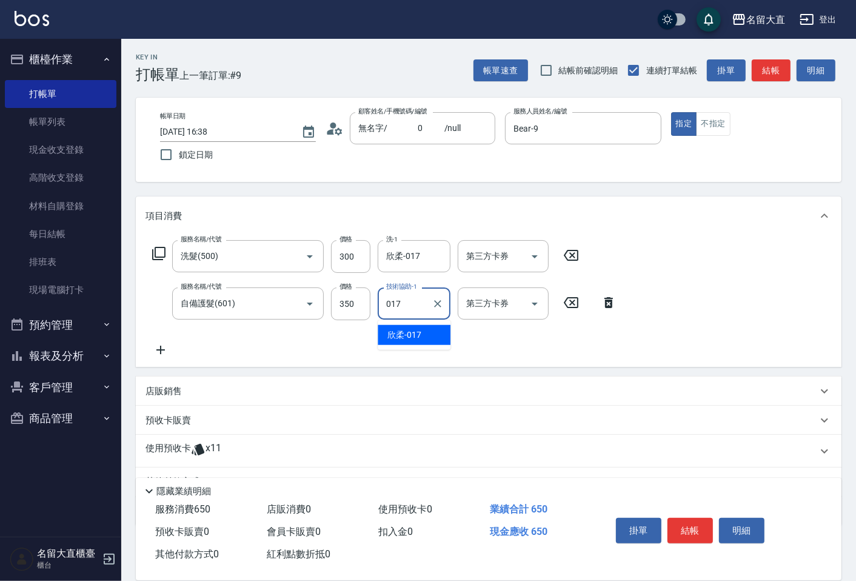
click at [398, 335] on span "欣柔 -017" at bounding box center [405, 335] width 34 height 13
type input "欣柔-017"
click at [772, 65] on button "結帳" at bounding box center [771, 70] width 39 height 22
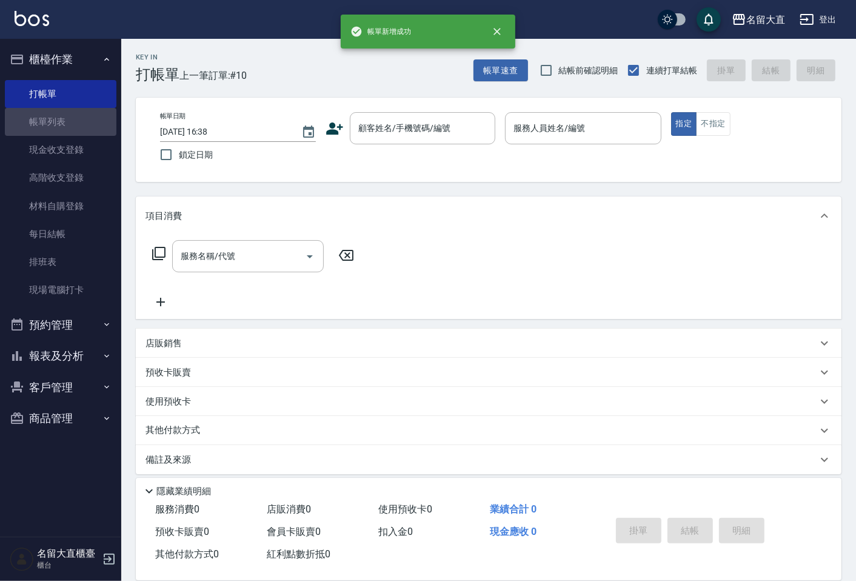
drag, startPoint x: 65, startPoint y: 124, endPoint x: 126, endPoint y: 192, distance: 90.6
click at [67, 124] on link "帳單列表" at bounding box center [61, 122] width 112 height 28
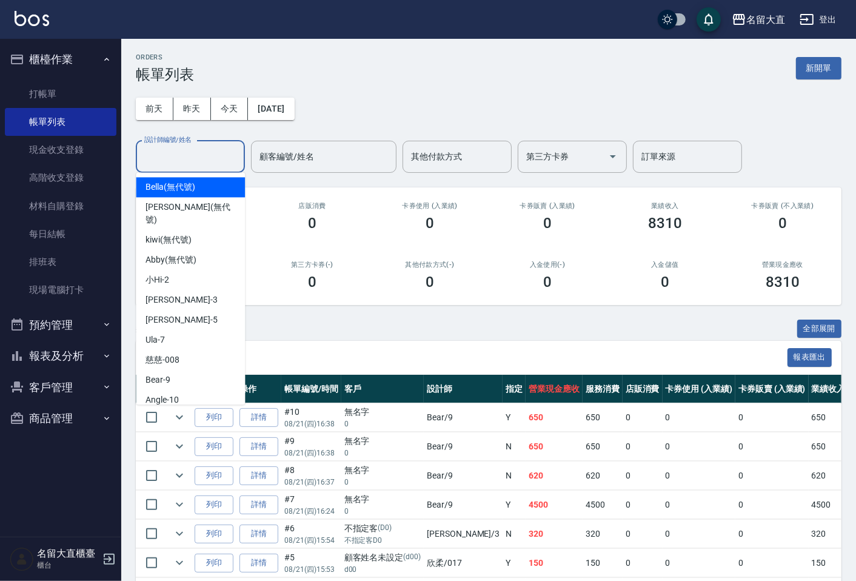
click at [153, 156] on input "設計師編號/姓名" at bounding box center [190, 156] width 98 height 21
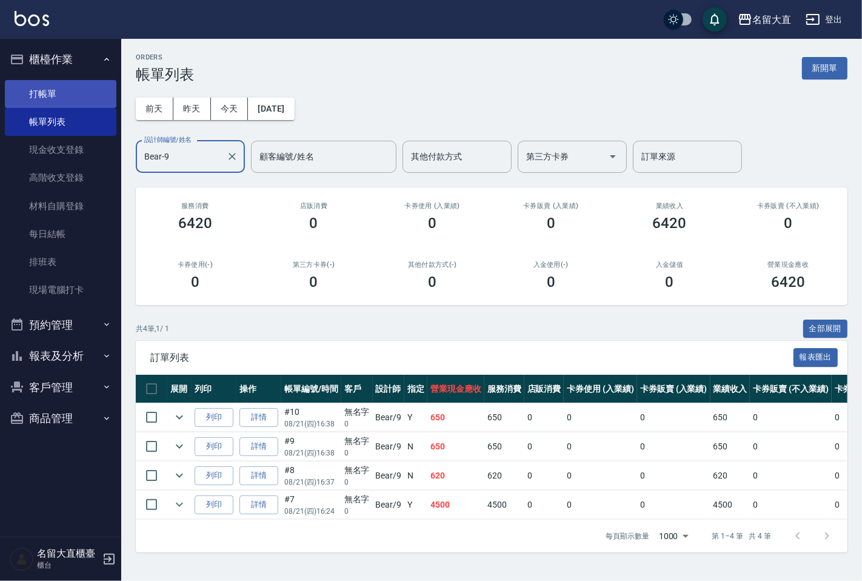
type input "Bear-9"
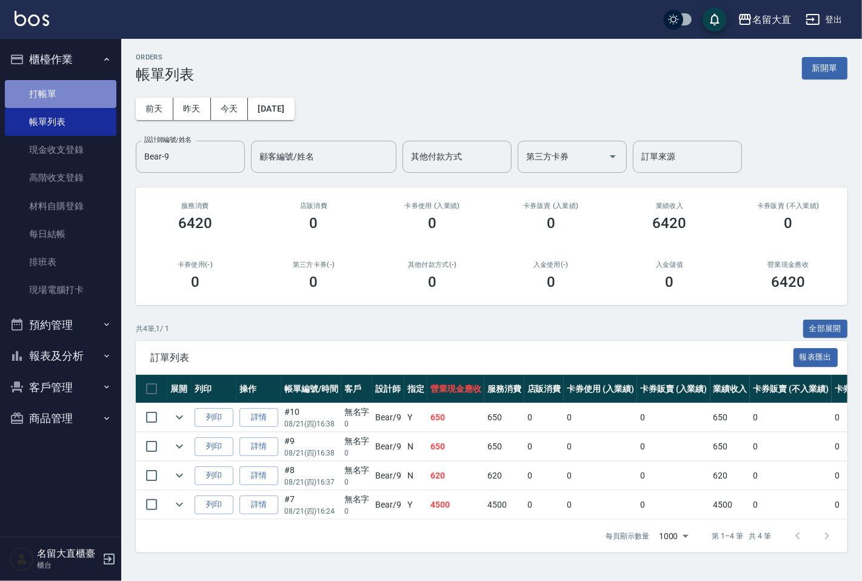
click at [42, 81] on link "打帳單" at bounding box center [61, 94] width 112 height 28
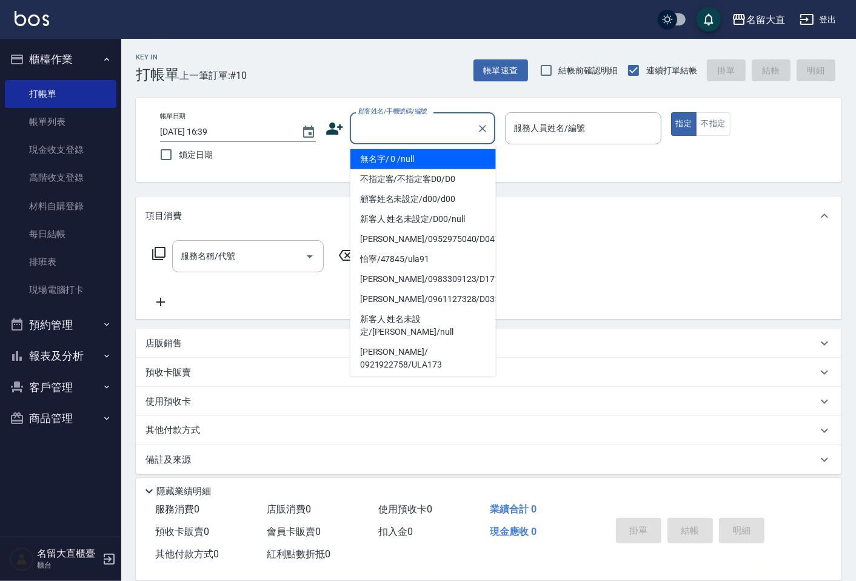
click at [413, 138] on input "顧客姓名/手機號碼/編號" at bounding box center [413, 128] width 116 height 21
click at [402, 163] on li "無名字/ 0 /null" at bounding box center [424, 159] width 146 height 20
type input "無名字/ 0 /null"
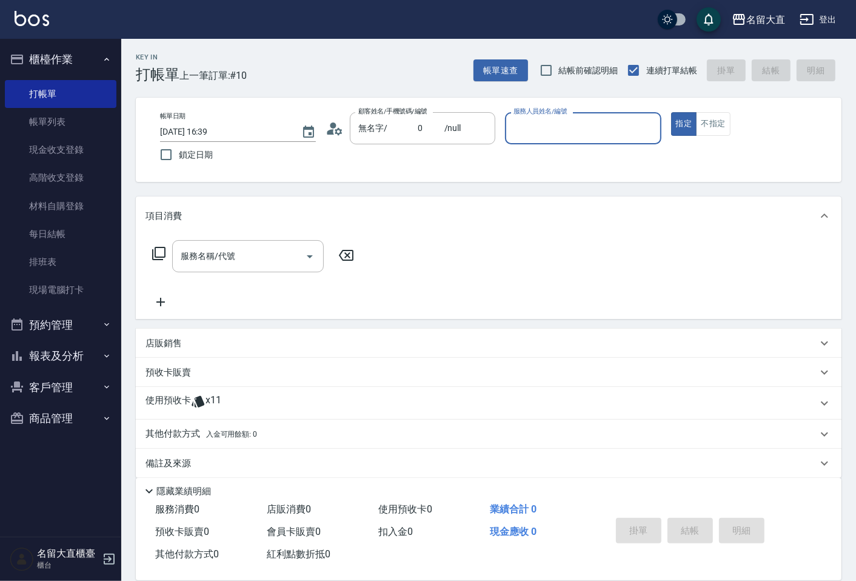
click at [554, 109] on label "服務人員姓名/編號" at bounding box center [540, 111] width 53 height 9
click at [554, 118] on input "服務人員姓名/編號" at bounding box center [583, 128] width 145 height 21
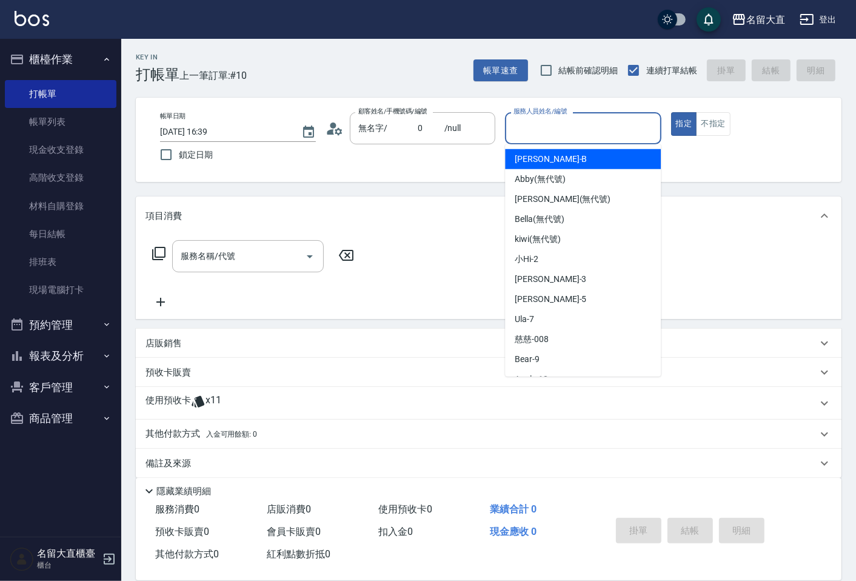
click at [556, 124] on input "服務人員姓名/編號" at bounding box center [583, 128] width 145 height 21
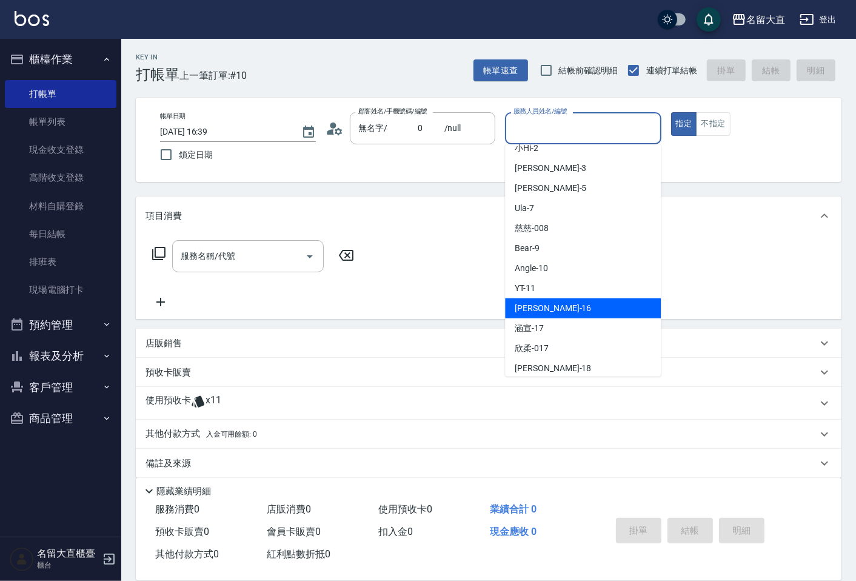
scroll to position [135, 0]
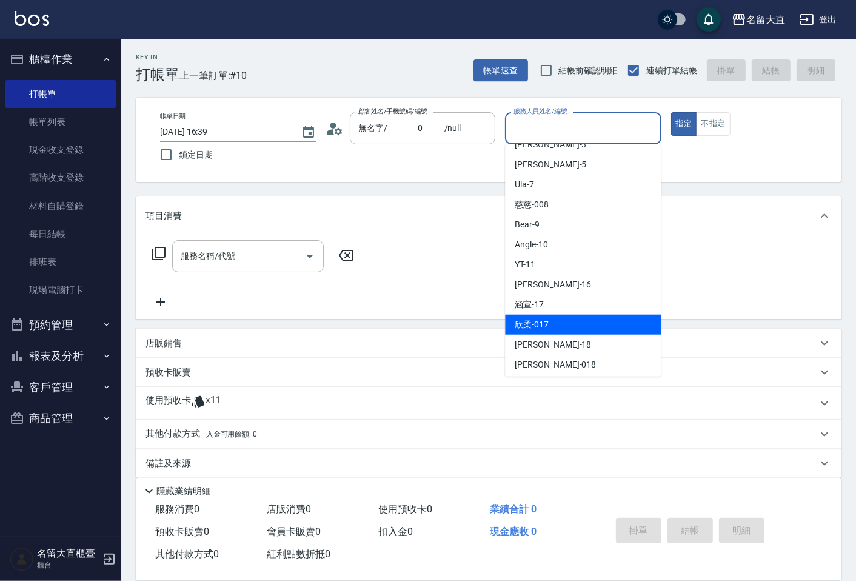
click at [542, 326] on span "欣柔 -017" at bounding box center [532, 324] width 34 height 13
type input "欣柔-017"
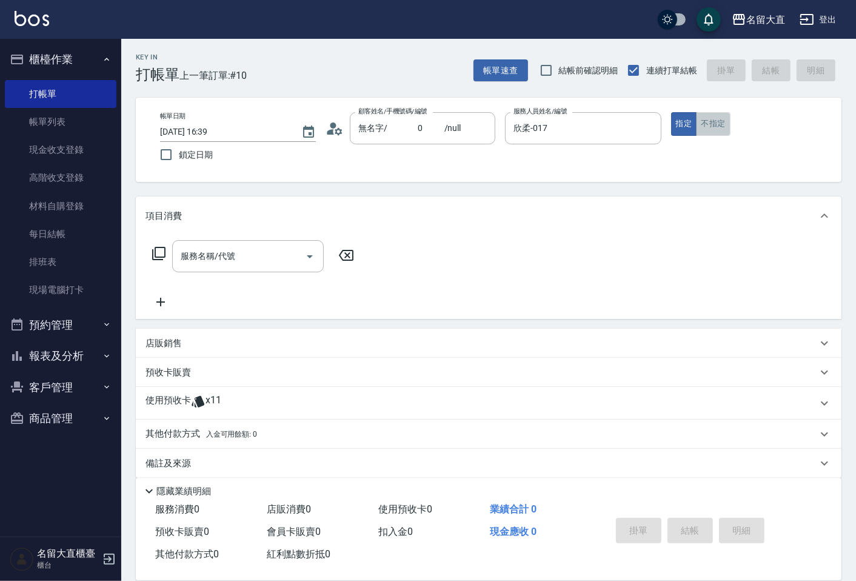
click at [725, 123] on button "不指定" at bounding box center [713, 124] width 34 height 24
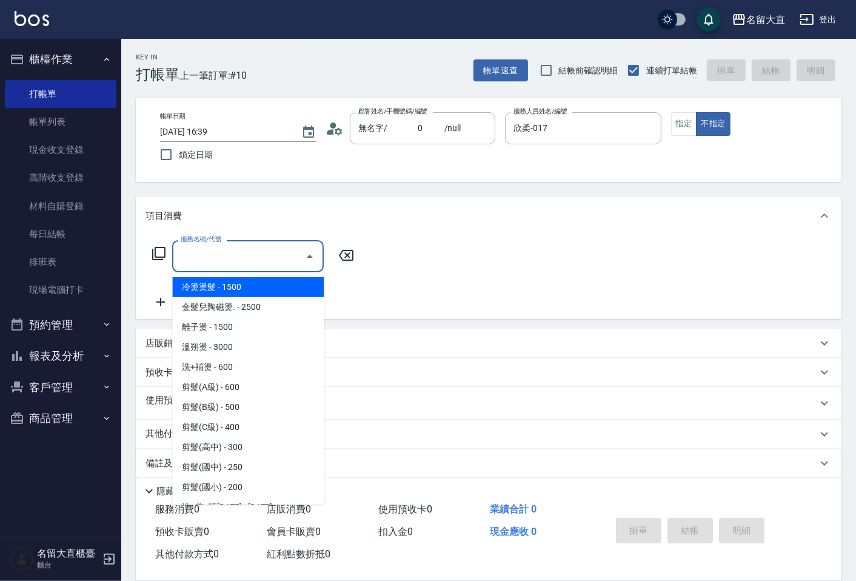
click at [270, 264] on input "服務名稱/代號" at bounding box center [239, 256] width 123 height 21
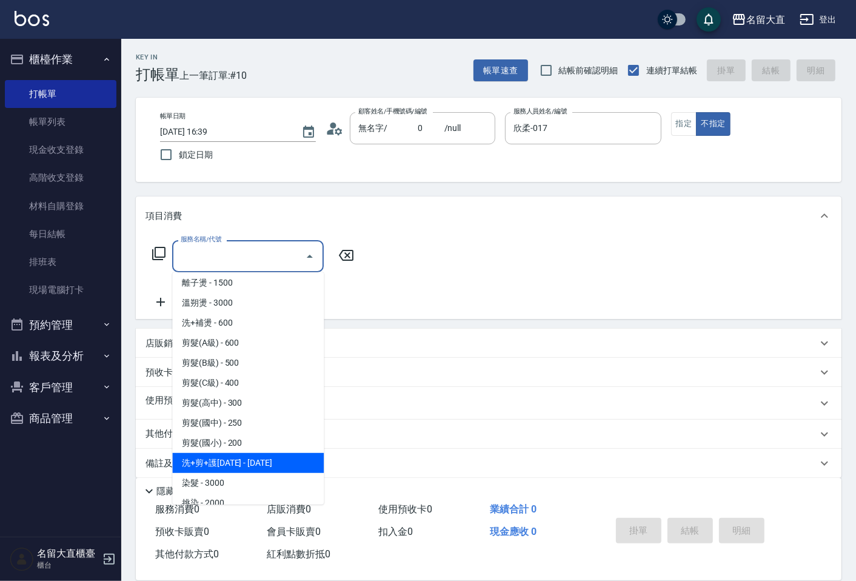
scroll to position [67, 0]
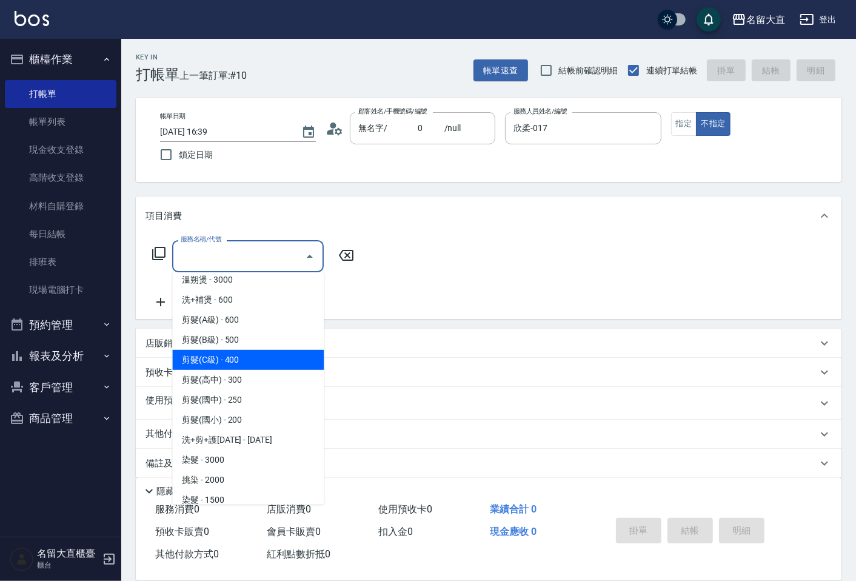
click at [216, 356] on span "剪髮(C級) - 400" at bounding box center [248, 360] width 152 height 20
type input "剪髮(C級)(303)"
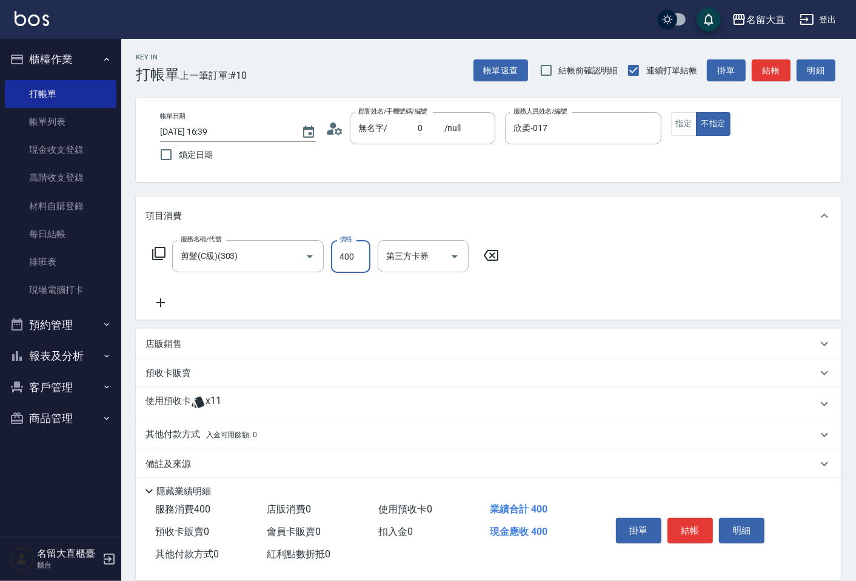
click at [342, 258] on input "400" at bounding box center [350, 256] width 39 height 33
type input "150"
click at [678, 529] on button "結帳" at bounding box center [690, 530] width 45 height 25
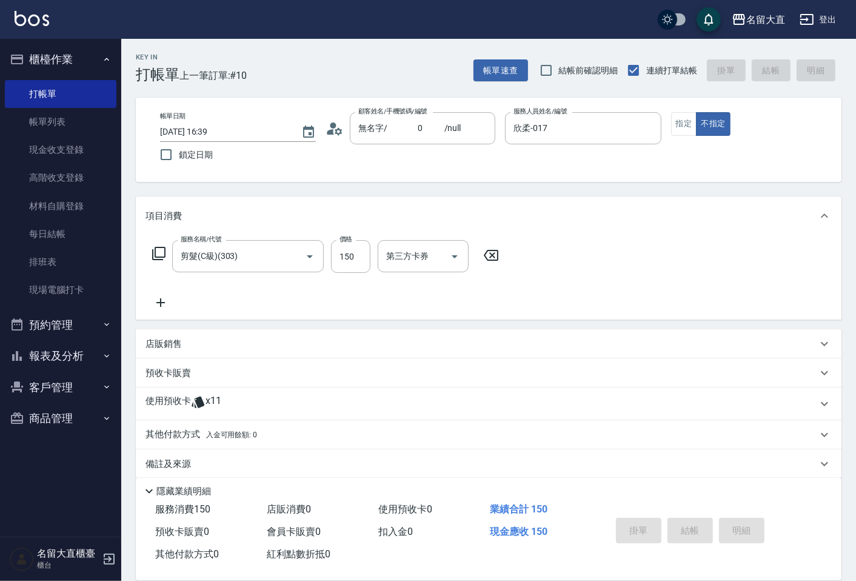
type input "[DATE] 16:49"
